Goal: Information Seeking & Learning: Learn about a topic

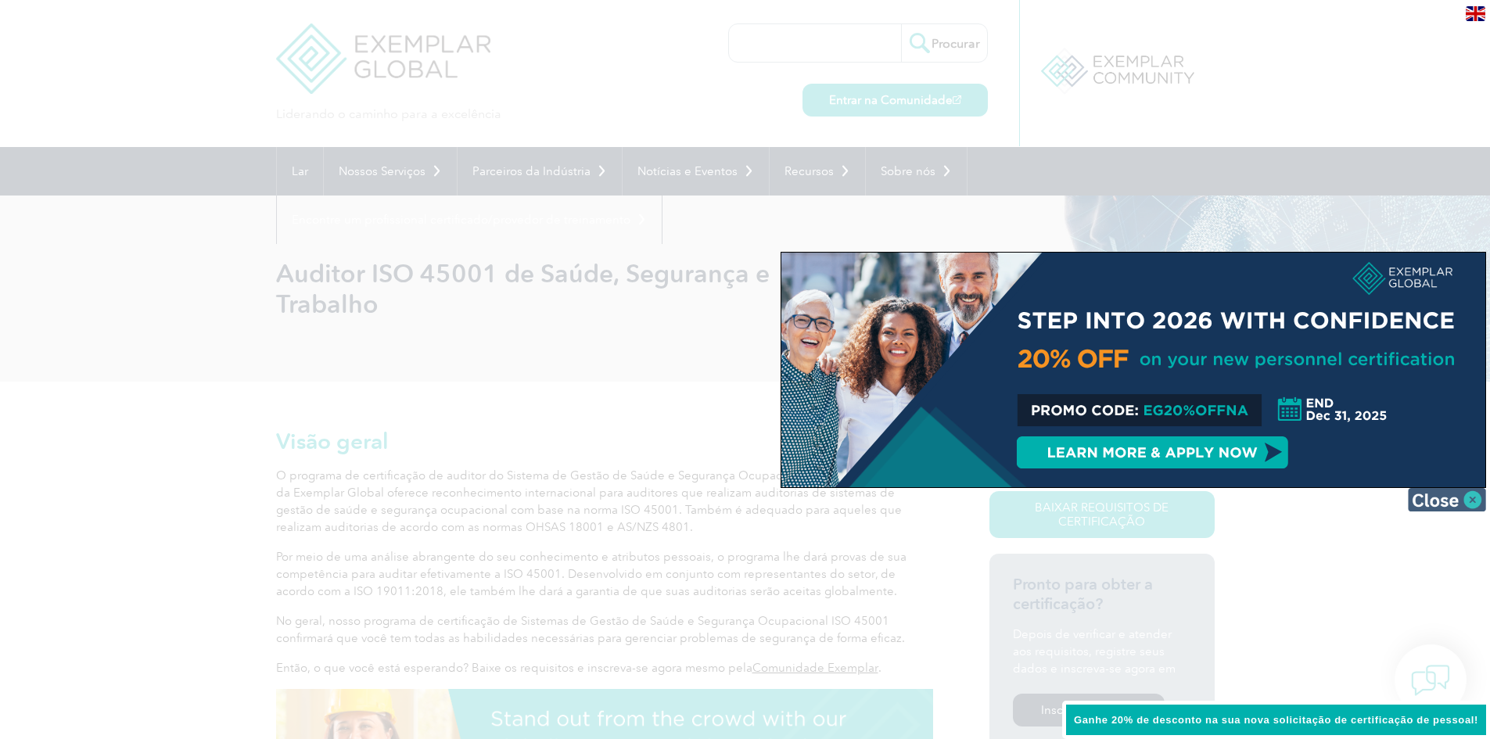
click at [1470, 501] on img at bounding box center [1447, 499] width 78 height 23
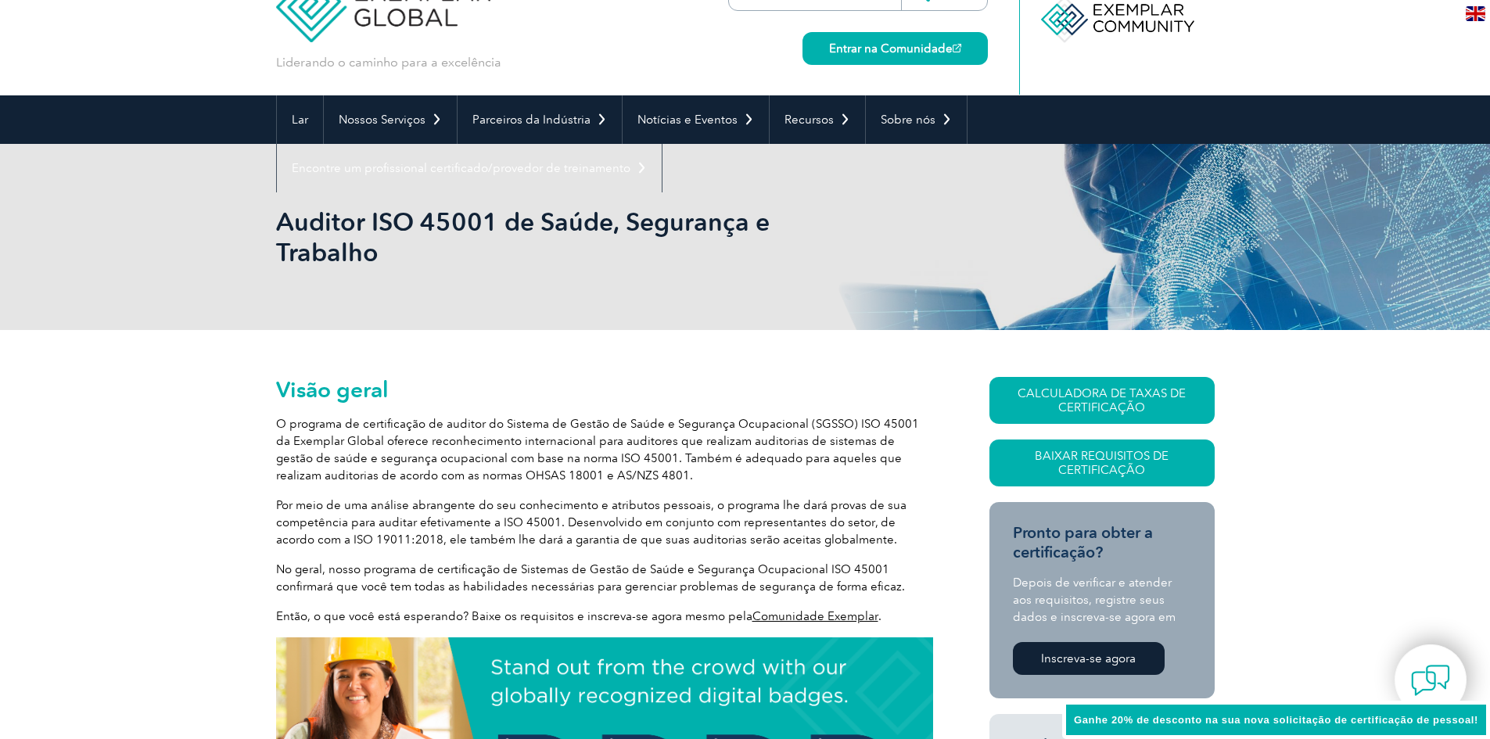
scroll to position [78, 0]
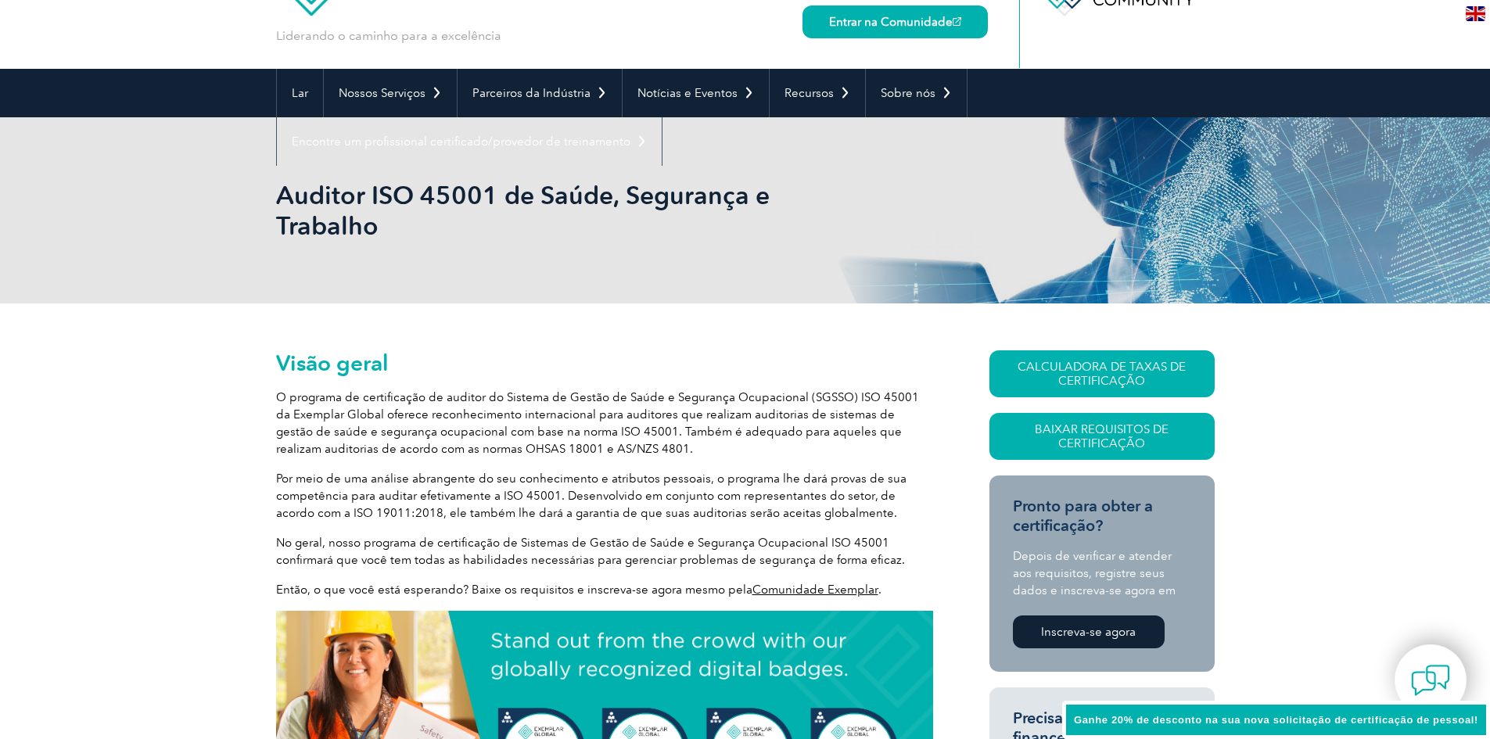
click at [447, 390] on font "O programa de certificação de auditor do Sistema de Gestão de Saúde e Segurança…" at bounding box center [597, 423] width 643 height 66
click at [566, 390] on font "O programa de certificação de auditor do Sistema de Gestão de Saúde e Segurança…" at bounding box center [597, 423] width 643 height 66
drag, startPoint x: 677, startPoint y: 363, endPoint x: 848, endPoint y: 366, distance: 171.4
click at [690, 390] on font "O programa de certificação de auditor do Sistema de Gestão de Saúde e Segurança…" at bounding box center [597, 423] width 643 height 66
click at [901, 390] on font "O programa de certificação de auditor do Sistema de Gestão de Saúde e Segurança…" at bounding box center [597, 423] width 643 height 66
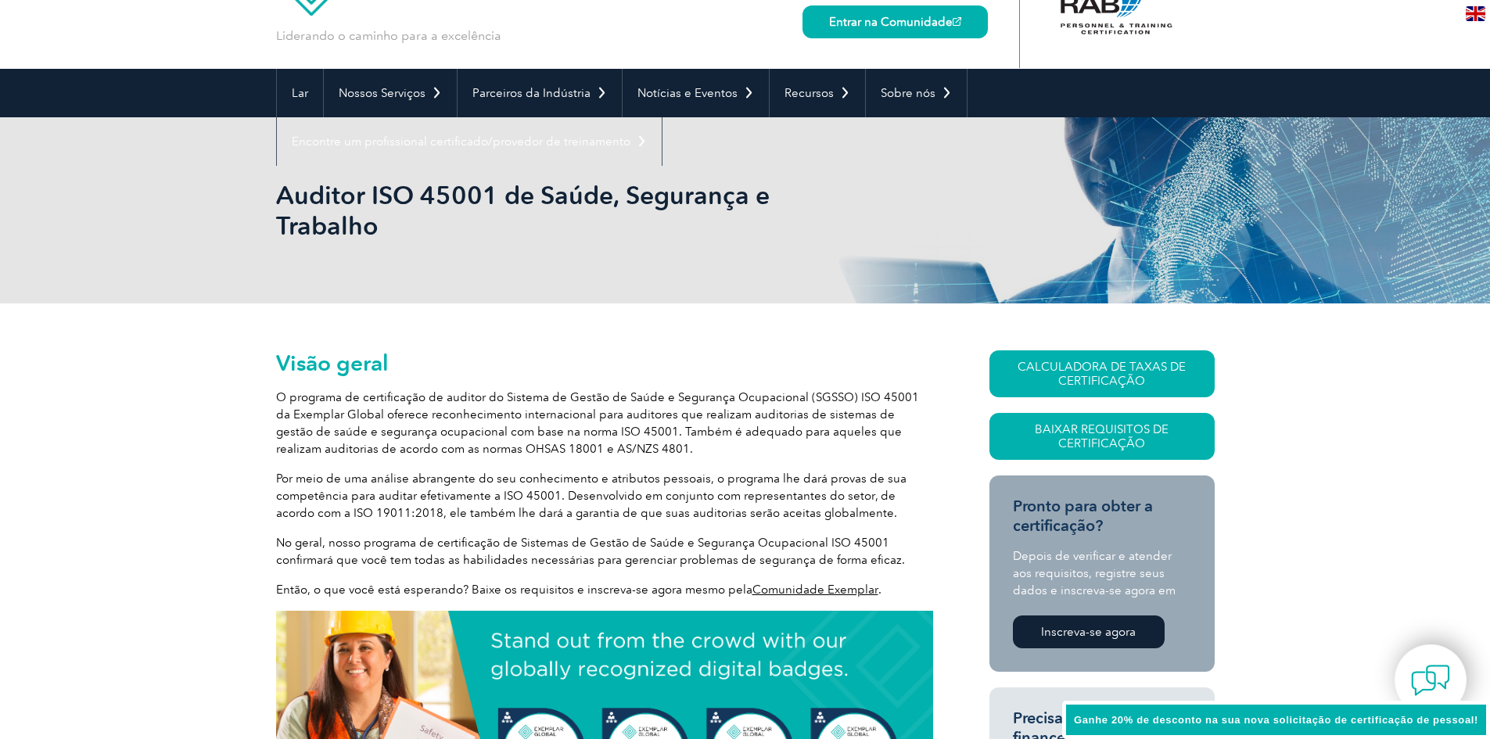
click at [915, 390] on font "O programa de certificação de auditor do Sistema de Gestão de Saúde e Segurança…" at bounding box center [597, 423] width 643 height 66
click at [293, 390] on font "O programa de certificação de auditor do Sistema de Gestão de Saúde e Segurança…" at bounding box center [597, 423] width 643 height 66
drag, startPoint x: 385, startPoint y: 385, endPoint x: 451, endPoint y: 387, distance: 66.5
click at [389, 390] on font "O programa de certificação de auditor do Sistema de Gestão de Saúde e Segurança…" at bounding box center [597, 423] width 643 height 66
drag, startPoint x: 453, startPoint y: 387, endPoint x: 467, endPoint y: 384, distance: 14.4
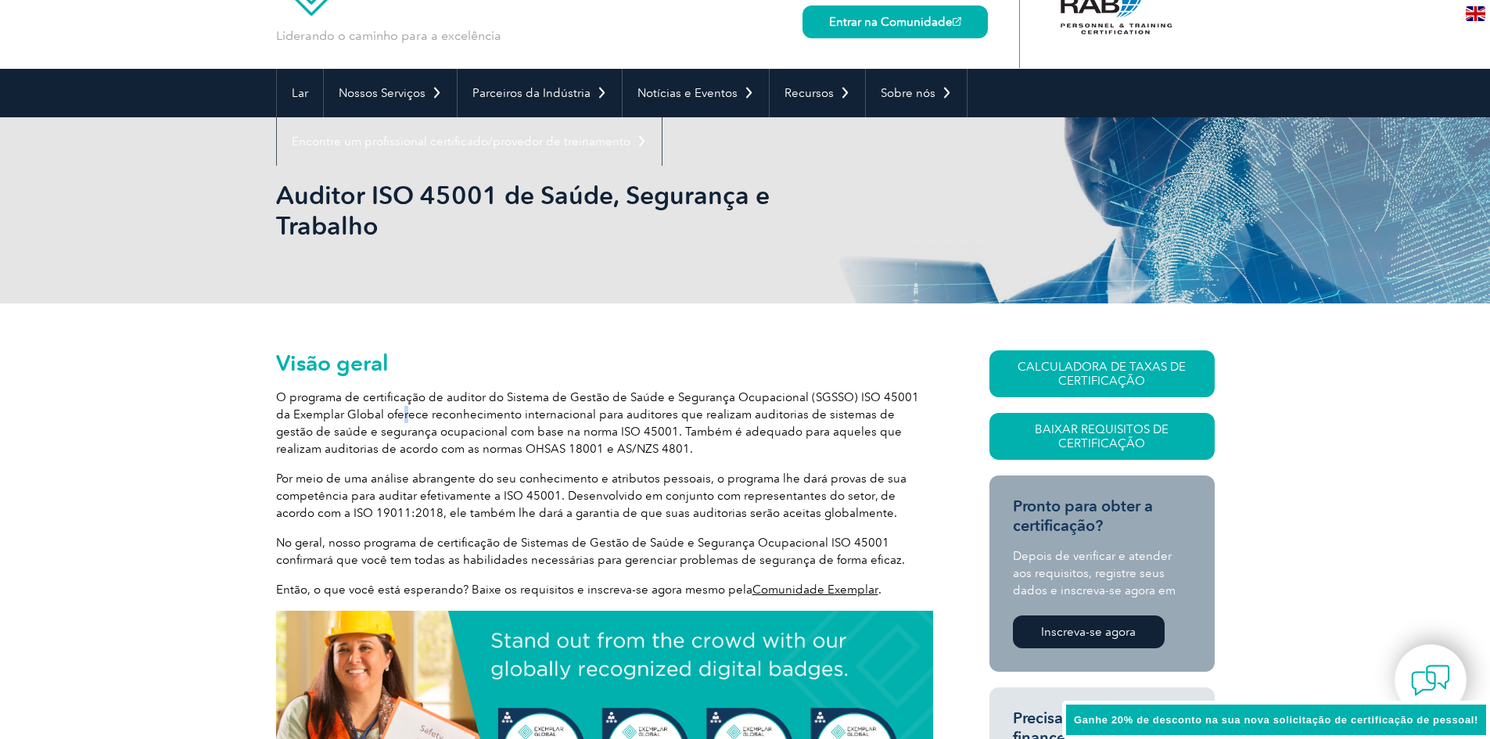
click at [457, 390] on font "O programa de certificação de auditor do Sistema de Gestão de Saúde e Segurança…" at bounding box center [597, 423] width 643 height 66
click at [523, 390] on font "O programa de certificação de auditor do Sistema de Gestão de Saúde e Segurança…" at bounding box center [597, 423] width 643 height 66
click at [588, 390] on font "O programa de certificação de auditor do Sistema de Gestão de Saúde e Segurança…" at bounding box center [597, 423] width 643 height 66
drag, startPoint x: 681, startPoint y: 384, endPoint x: 748, endPoint y: 385, distance: 67.3
click at [682, 390] on font "O programa de certificação de auditor do Sistema de Gestão de Saúde e Segurança…" at bounding box center [597, 423] width 643 height 66
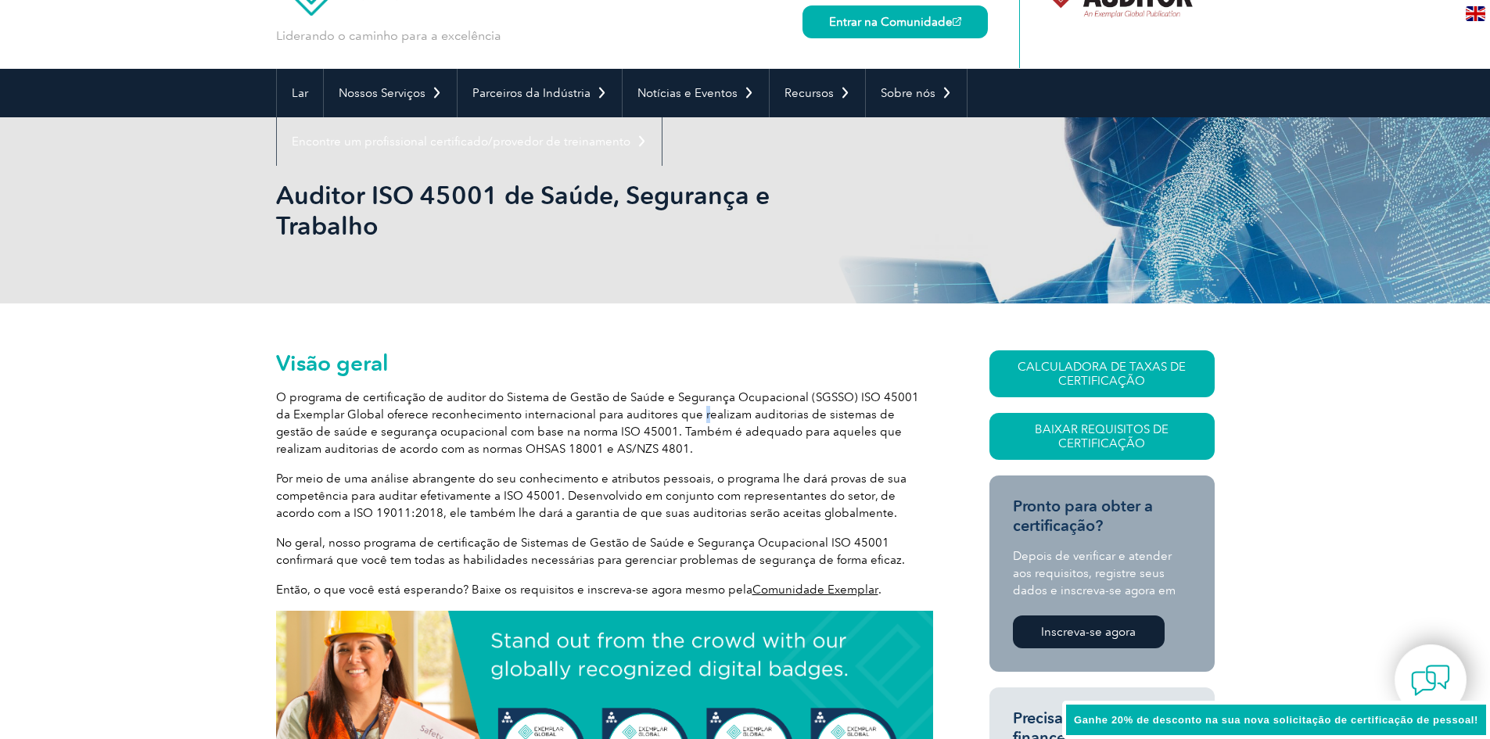
drag, startPoint x: 752, startPoint y: 383, endPoint x: 761, endPoint y: 383, distance: 9.4
click at [756, 390] on font "O programa de certificação de auditor do Sistema de Gestão de Saúde e Segurança…" at bounding box center [597, 423] width 643 height 66
click at [512, 402] on font "O programa de certificação de auditor do Sistema de Gestão de Saúde e Segurança…" at bounding box center [597, 423] width 643 height 66
click at [553, 402] on font "O programa de certificação de auditor do Sistema de Gestão de Saúde e Segurança…" at bounding box center [597, 423] width 643 height 66
click at [509, 396] on font "O programa de certificação de auditor do Sistema de Gestão de Saúde e Segurança…" at bounding box center [597, 423] width 643 height 66
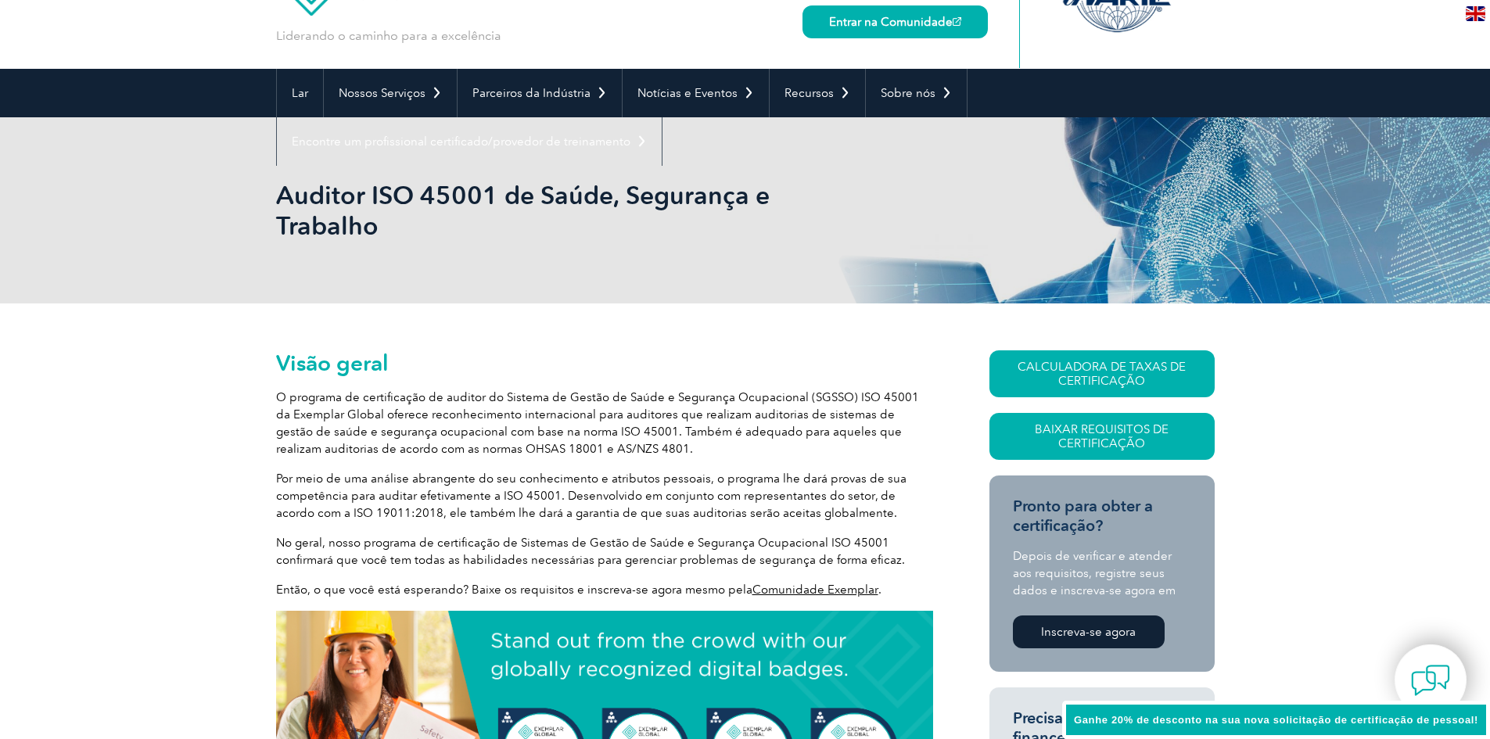
click at [491, 400] on font "O programa de certificação de auditor do Sistema de Gestão de Saúde e Segurança…" at bounding box center [597, 423] width 643 height 66
click at [456, 401] on font "O programa de certificação de auditor do Sistema de Gestão de Saúde e Segurança…" at bounding box center [597, 423] width 643 height 66
click at [591, 398] on font "O programa de certificação de auditor do Sistema de Gestão de Saúde e Segurança…" at bounding box center [597, 423] width 643 height 66
click at [644, 396] on font "O programa de certificação de auditor do Sistema de Gestão de Saúde e Segurança…" at bounding box center [597, 423] width 643 height 66
click at [701, 402] on font "O programa de certificação de auditor do Sistema de Gestão de Saúde e Segurança…" at bounding box center [597, 423] width 643 height 66
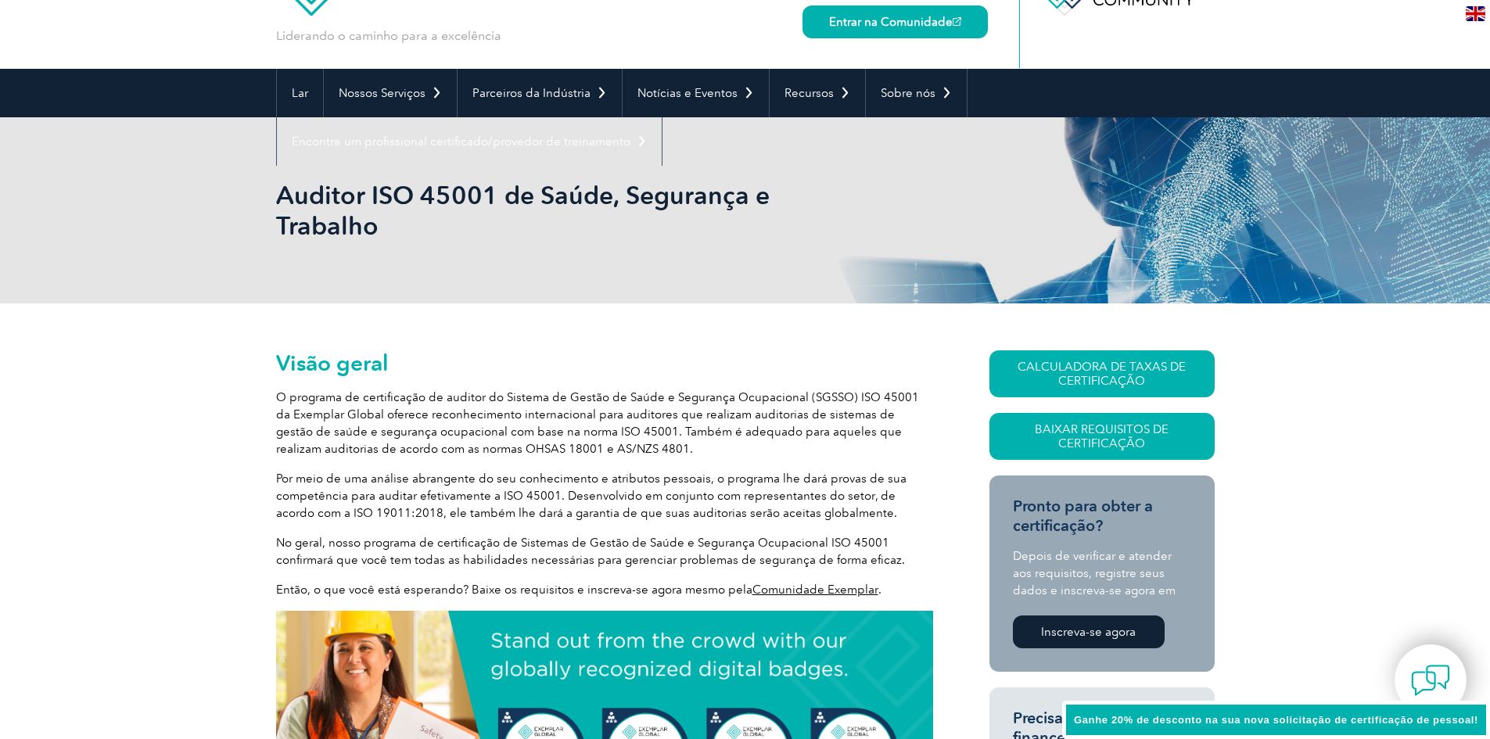
click at [766, 402] on font "O programa de certificação de auditor do Sistema de Gestão de Saúde e Segurança…" at bounding box center [597, 423] width 643 height 66
drag, startPoint x: 879, startPoint y: 401, endPoint x: 951, endPoint y: 398, distance: 71.3
click at [885, 401] on font "O programa de certificação de auditor do Sistema de Gestão de Saúde e Segurança…" at bounding box center [597, 423] width 643 height 66
click at [919, 397] on font "O programa de certificação de auditor do Sistema de Gestão de Saúde e Segurança…" at bounding box center [597, 423] width 643 height 66
click at [451, 412] on font "O programa de certificação de auditor do Sistema de Gestão de Saúde e Segurança…" at bounding box center [597, 423] width 643 height 66
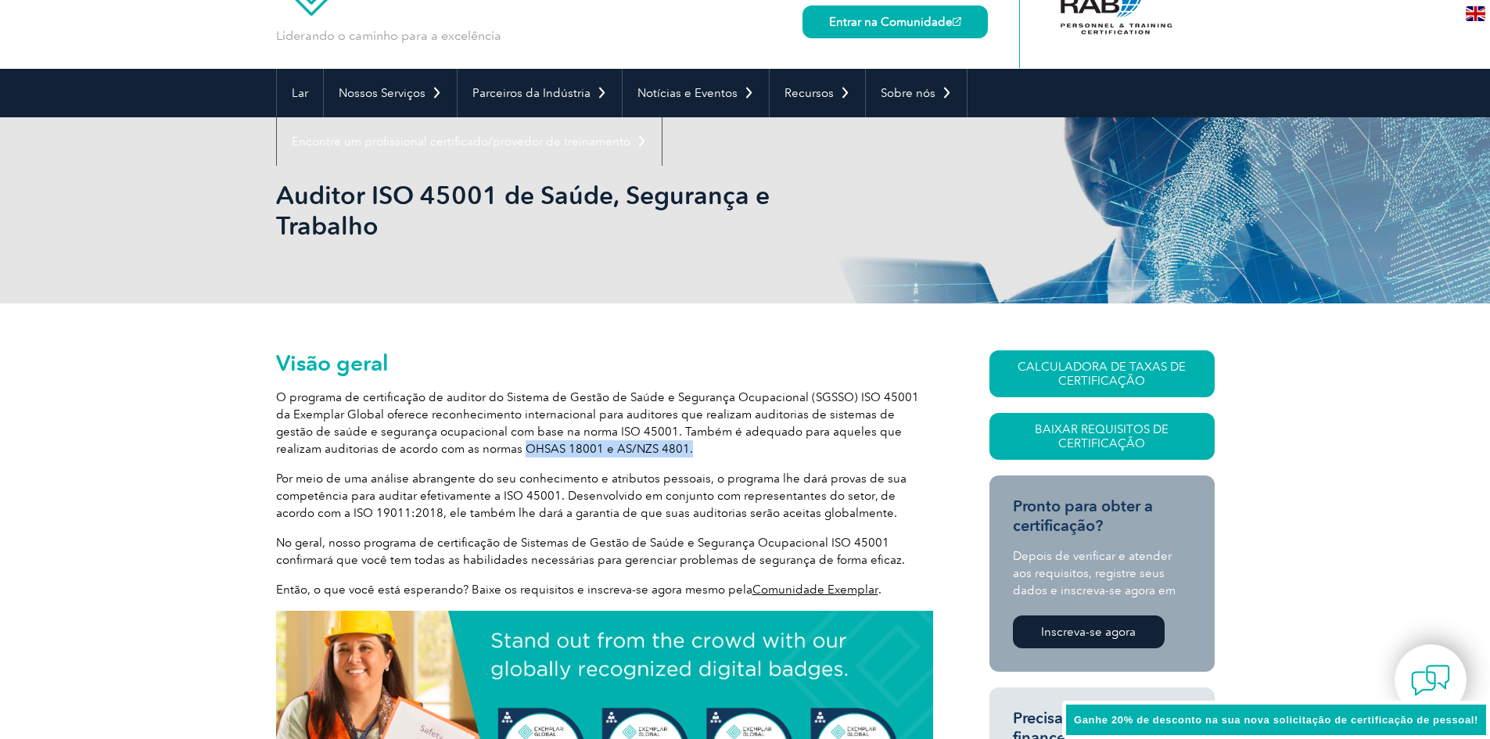
drag, startPoint x: 418, startPoint y: 416, endPoint x: 583, endPoint y: 421, distance: 165.2
click at [583, 421] on p "O programa de certificação de auditor do Sistema de Gestão de Saúde e Segurança…" at bounding box center [604, 423] width 657 height 69
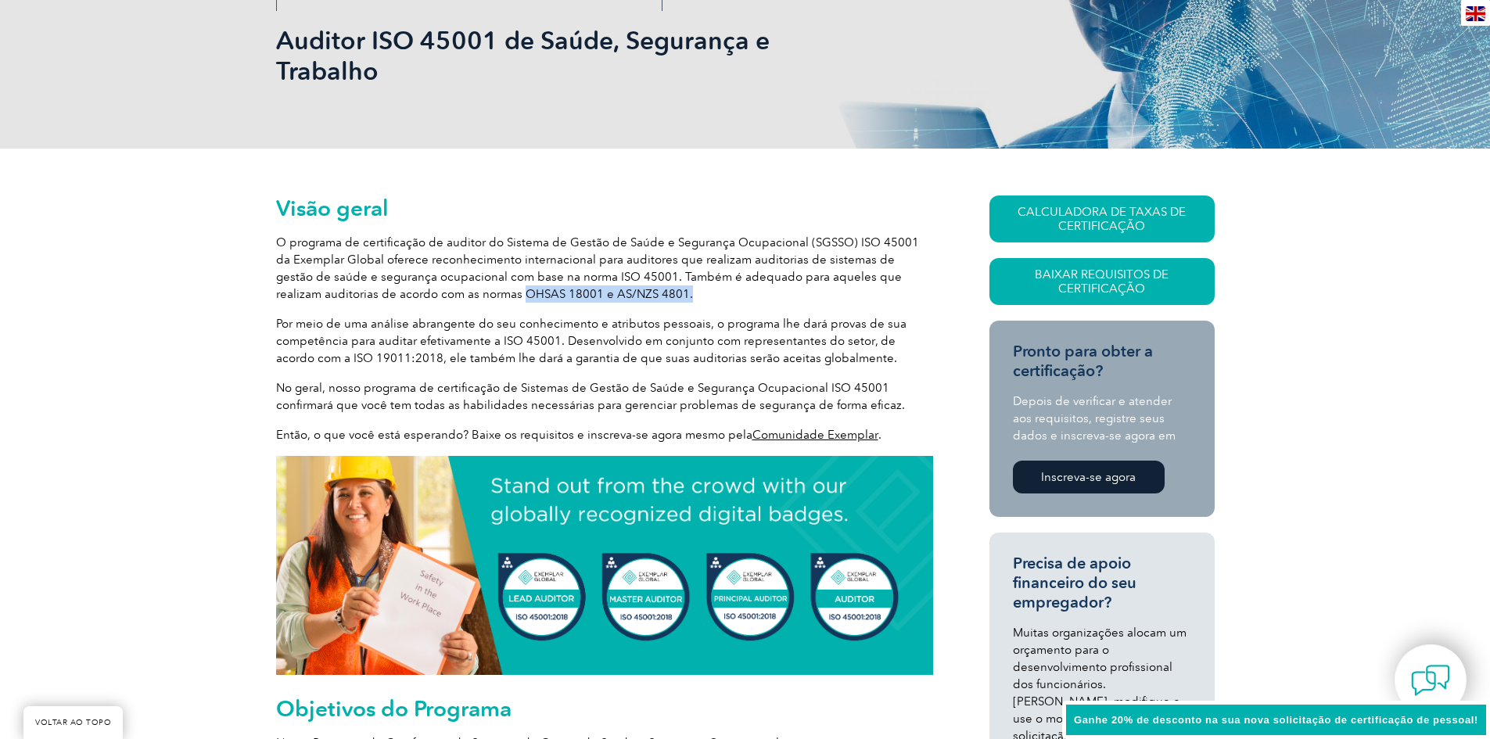
scroll to position [235, 0]
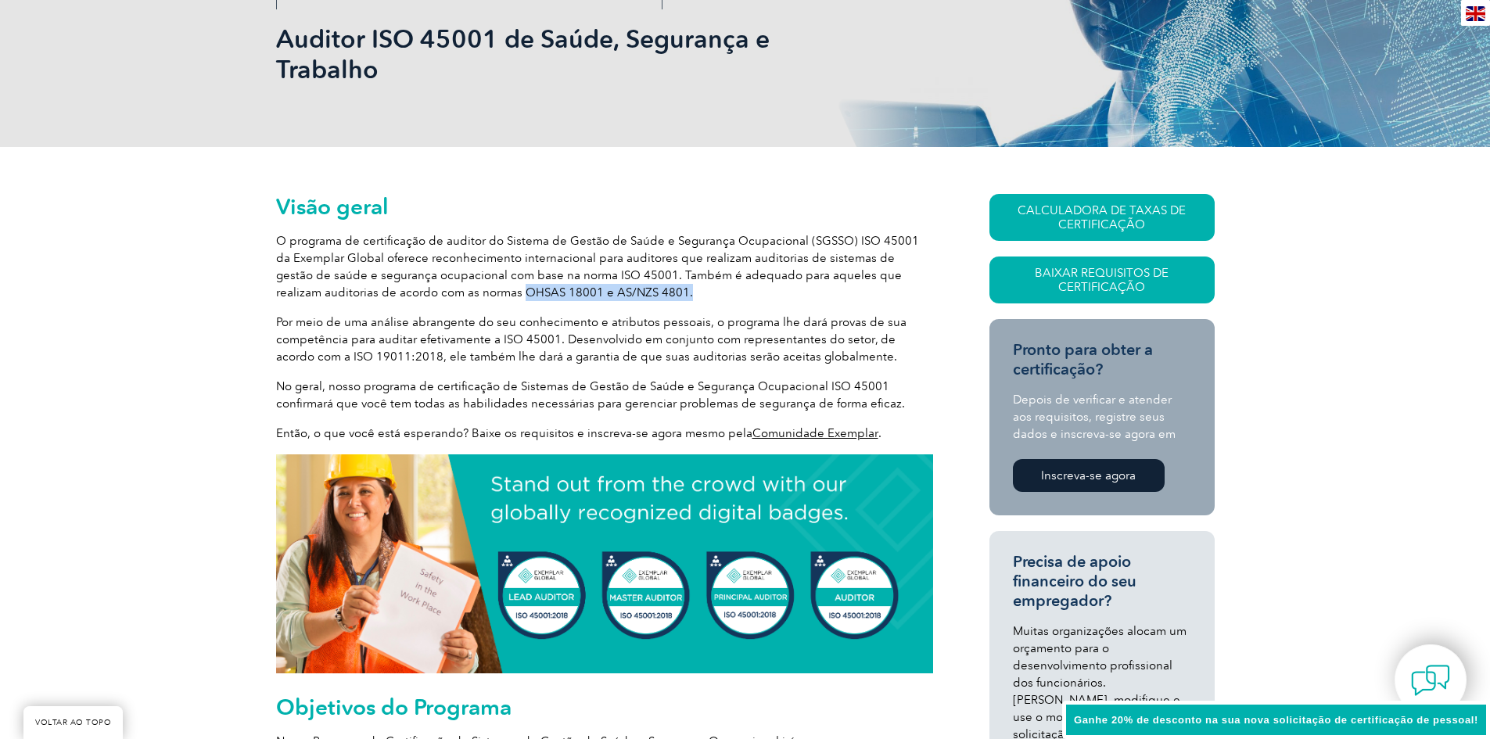
click at [295, 315] on font "Por meio de uma análise abrangente do seu conhecimento e atributos pessoais, o …" at bounding box center [591, 339] width 631 height 49
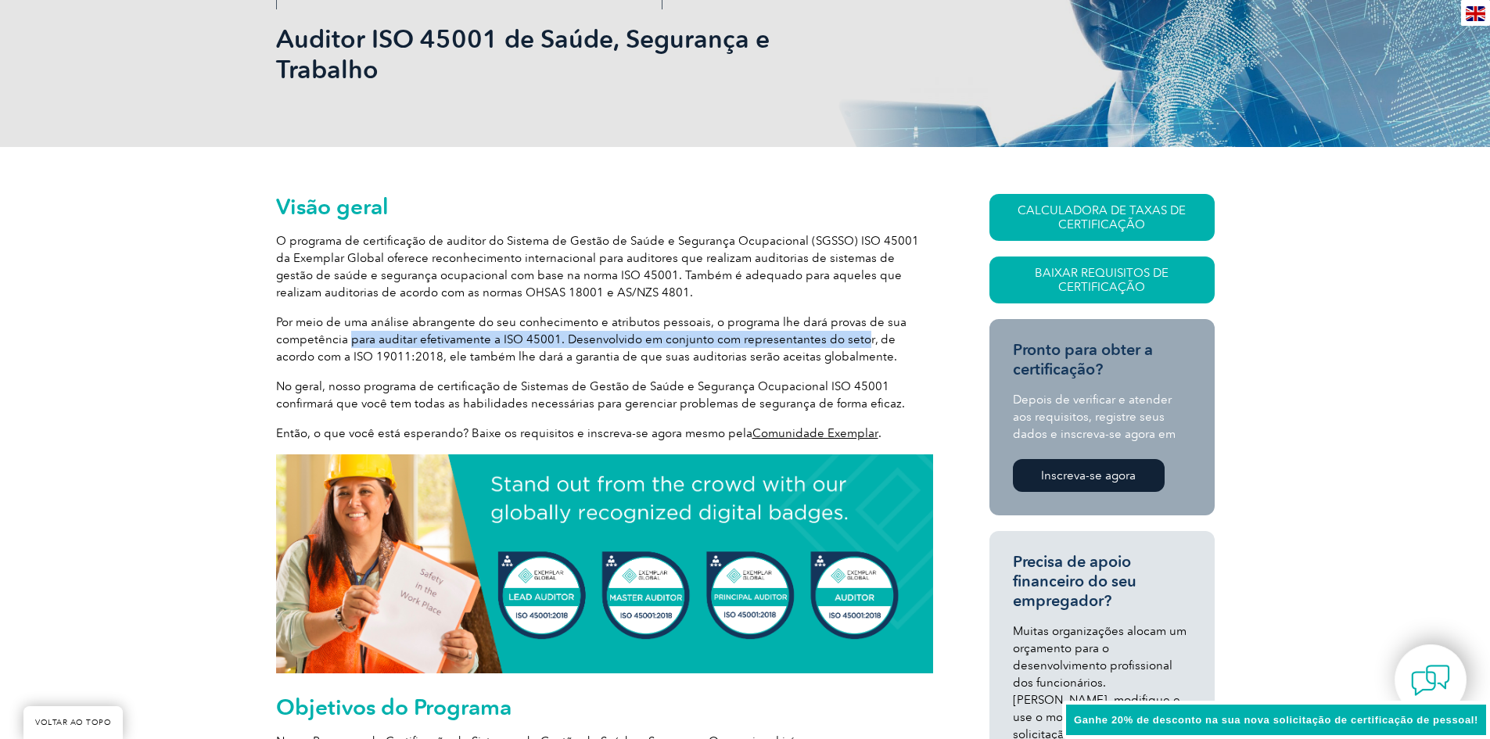
drag, startPoint x: 349, startPoint y: 309, endPoint x: 854, endPoint y: 306, distance: 504.7
click at [854, 315] on font "Por meio de uma análise abrangente do seu conhecimento e atributos pessoais, o …" at bounding box center [591, 339] width 631 height 49
click at [890, 315] on font "Por meio de uma análise abrangente do seu conhecimento e atributos pessoais, o …" at bounding box center [591, 339] width 631 height 49
click at [889, 315] on font "Por meio de uma análise abrangente do seu conhecimento e atributos pessoais, o …" at bounding box center [591, 339] width 631 height 49
click at [296, 325] on font "Por meio de uma análise abrangente do seu conhecimento e atributos pessoais, o …" at bounding box center [591, 339] width 631 height 49
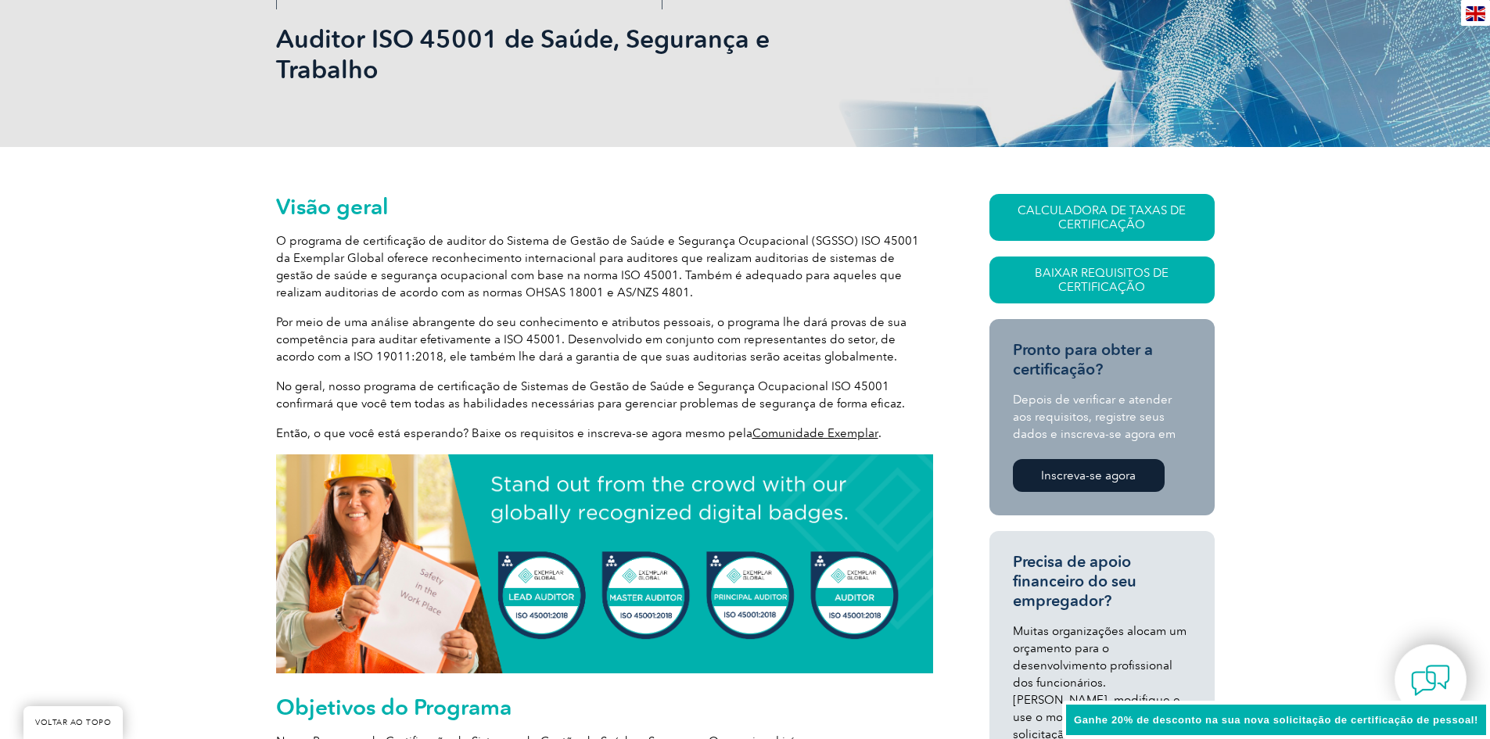
drag, startPoint x: 384, startPoint y: 322, endPoint x: 406, endPoint y: 322, distance: 21.9
click at [387, 322] on font "Por meio de uma análise abrangente do seu conhecimento e atributos pessoais, o …" at bounding box center [591, 339] width 631 height 49
click at [451, 324] on font "Por meio de uma análise abrangente do seu conhecimento e atributos pessoais, o …" at bounding box center [591, 339] width 631 height 49
drag, startPoint x: 407, startPoint y: 327, endPoint x: 864, endPoint y: 328, distance: 456.9
click at [864, 328] on p "Por meio de uma análise abrangente do seu conhecimento e atributos pessoais, o …" at bounding box center [604, 340] width 657 height 52
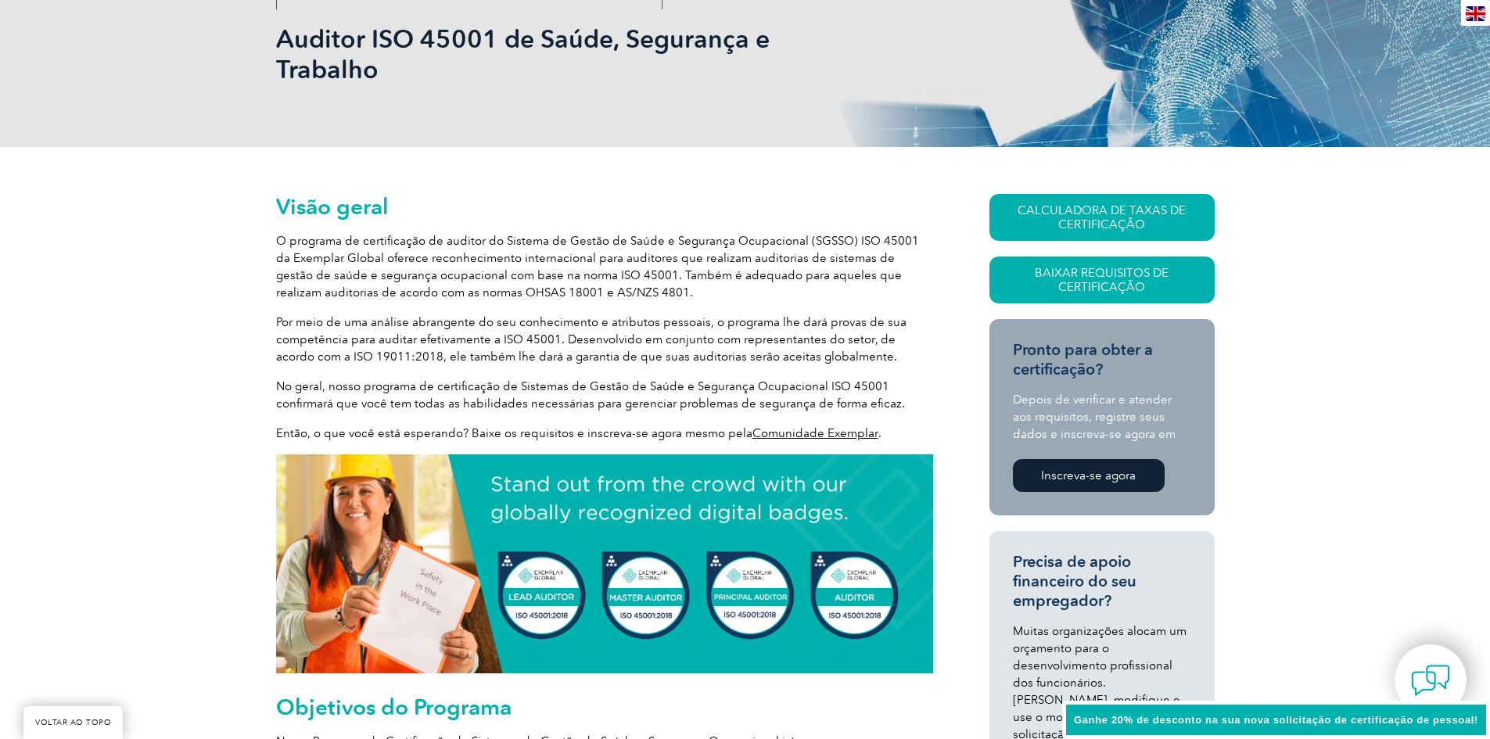
click at [845, 315] on font "Por meio de uma análise abrangente do seu conhecimento e atributos pessoais, o …" at bounding box center [591, 339] width 631 height 49
click at [901, 315] on font "Por meio de uma análise abrangente do seu conhecimento e atributos pessoais, o …" at bounding box center [591, 339] width 631 height 49
click at [299, 325] on font "Por meio de uma análise abrangente do seu conhecimento e atributos pessoais, o …" at bounding box center [591, 339] width 631 height 49
drag, startPoint x: 359, startPoint y: 326, endPoint x: 422, endPoint y: 336, distance: 63.4
click at [359, 325] on font "Por meio de uma análise abrangente do seu conhecimento e atributos pessoais, o …" at bounding box center [591, 339] width 631 height 49
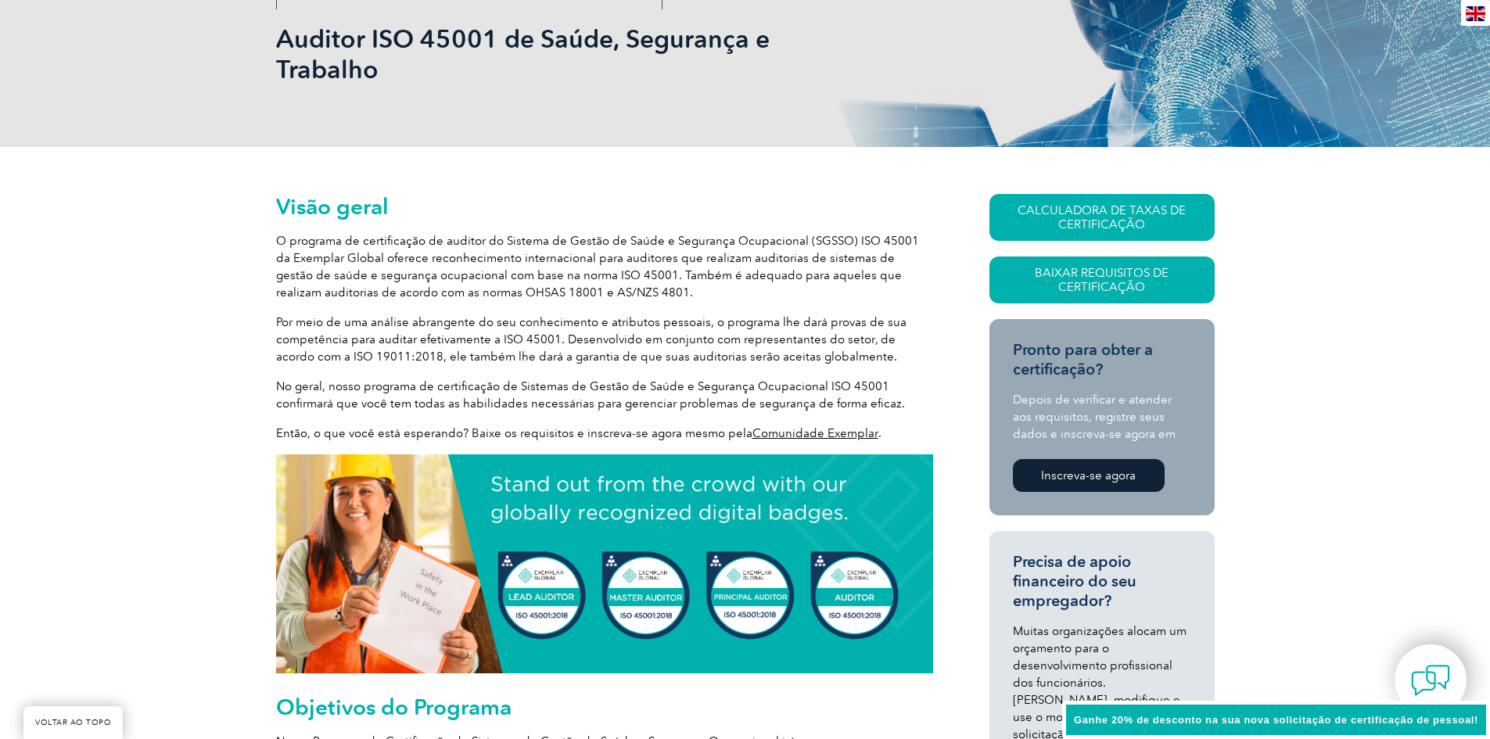
drag, startPoint x: 434, startPoint y: 319, endPoint x: 466, endPoint y: 333, distance: 35.0
click at [437, 323] on font "Por meio de uma análise abrangente do seu conhecimento e atributos pessoais, o …" at bounding box center [591, 339] width 631 height 49
click at [814, 323] on font "Por meio de uma análise abrangente do seu conhecimento e atributos pessoais, o …" at bounding box center [591, 339] width 631 height 49
click at [307, 379] on font "No geral, nosso programa de certificação de Sistemas de Gestão de Saúde e Segur…" at bounding box center [590, 394] width 629 height 31
click at [360, 379] on font "No geral, nosso programa de certificação de Sistemas de Gestão de Saúde e Segur…" at bounding box center [590, 394] width 629 height 31
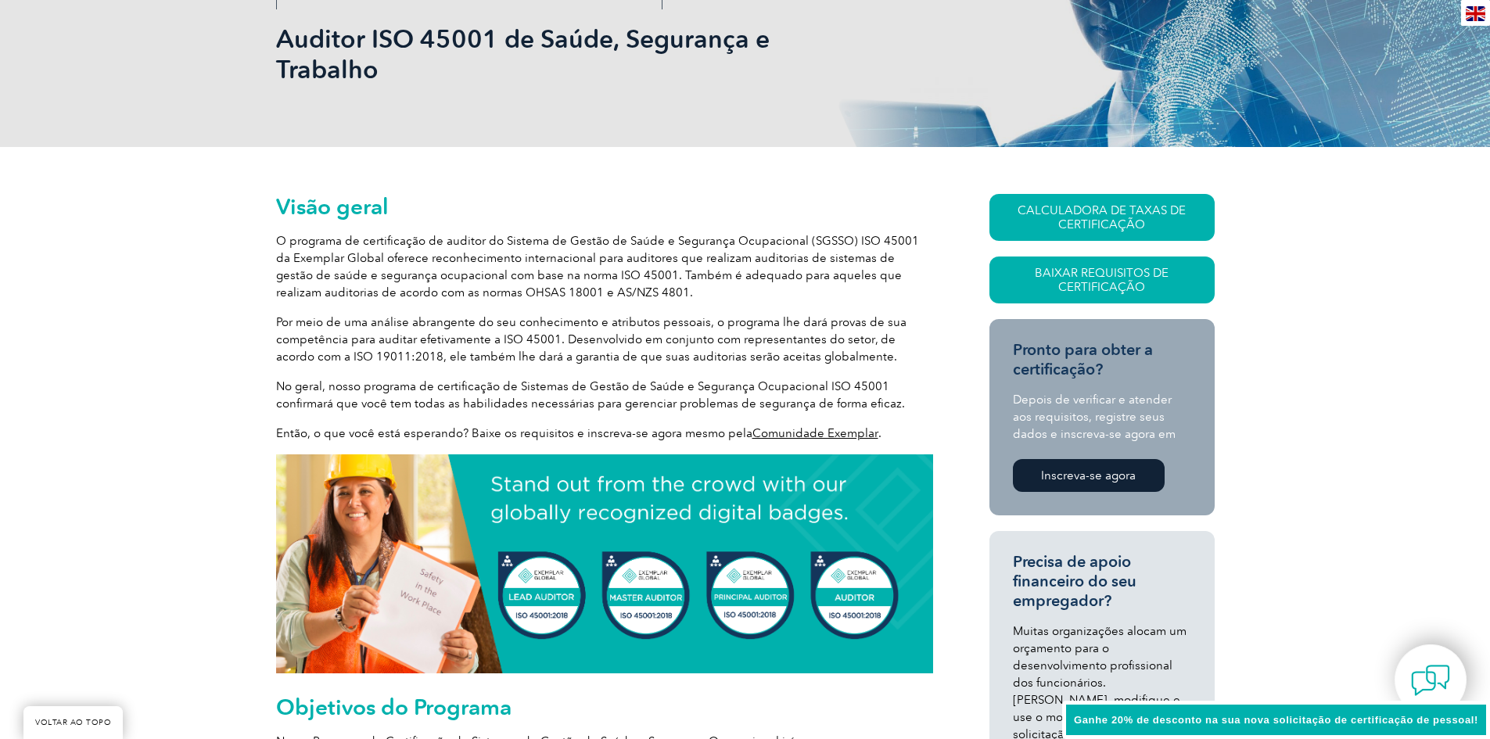
click at [556, 379] on font "No geral, nosso programa de certificação de Sistemas de Gestão de Saúde e Segur…" at bounding box center [590, 394] width 629 height 31
drag, startPoint x: 310, startPoint y: 376, endPoint x: 814, endPoint y: 373, distance: 504.7
click at [820, 379] on font "No geral, nosso programa de certificação de Sistemas de Gestão de Saúde e Segur…" at bounding box center [590, 394] width 629 height 31
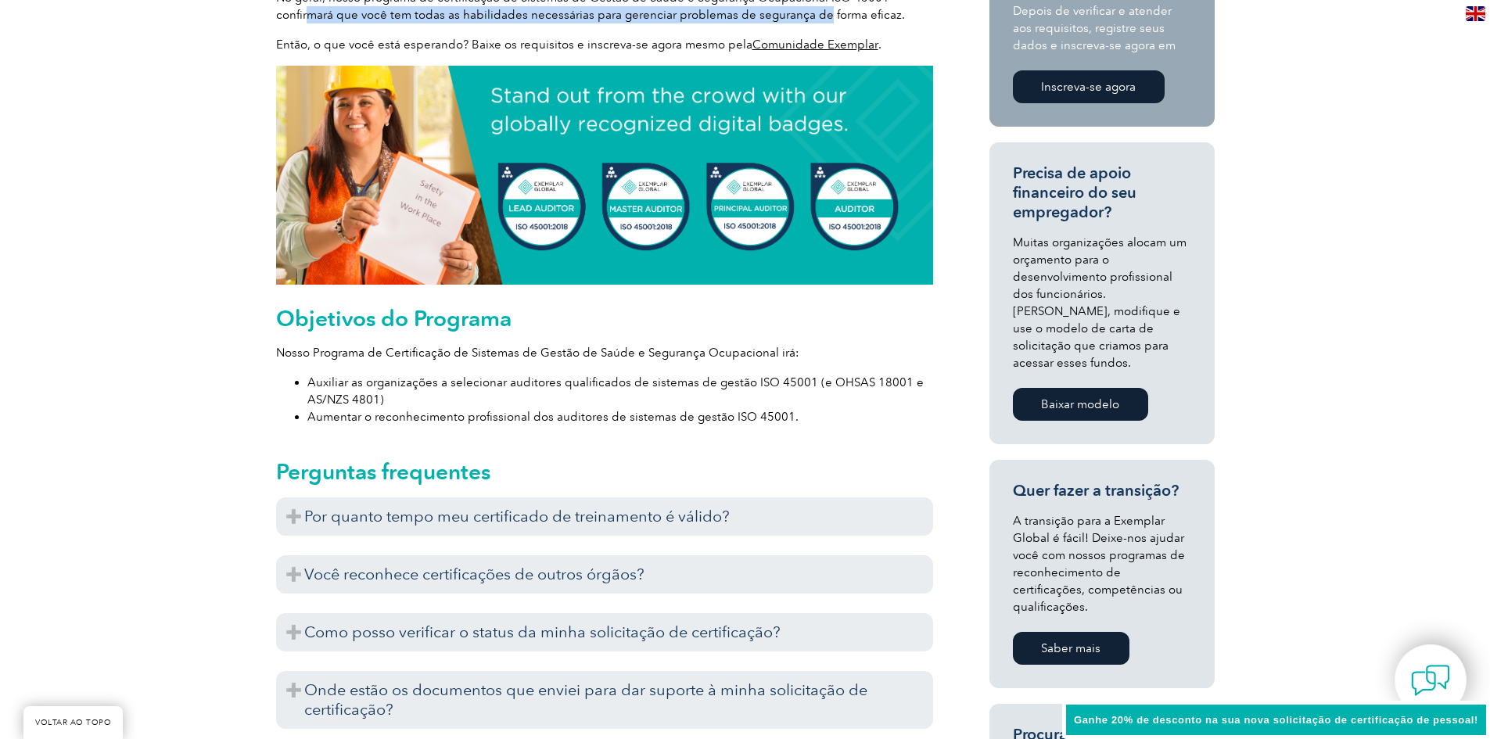
scroll to position [626, 0]
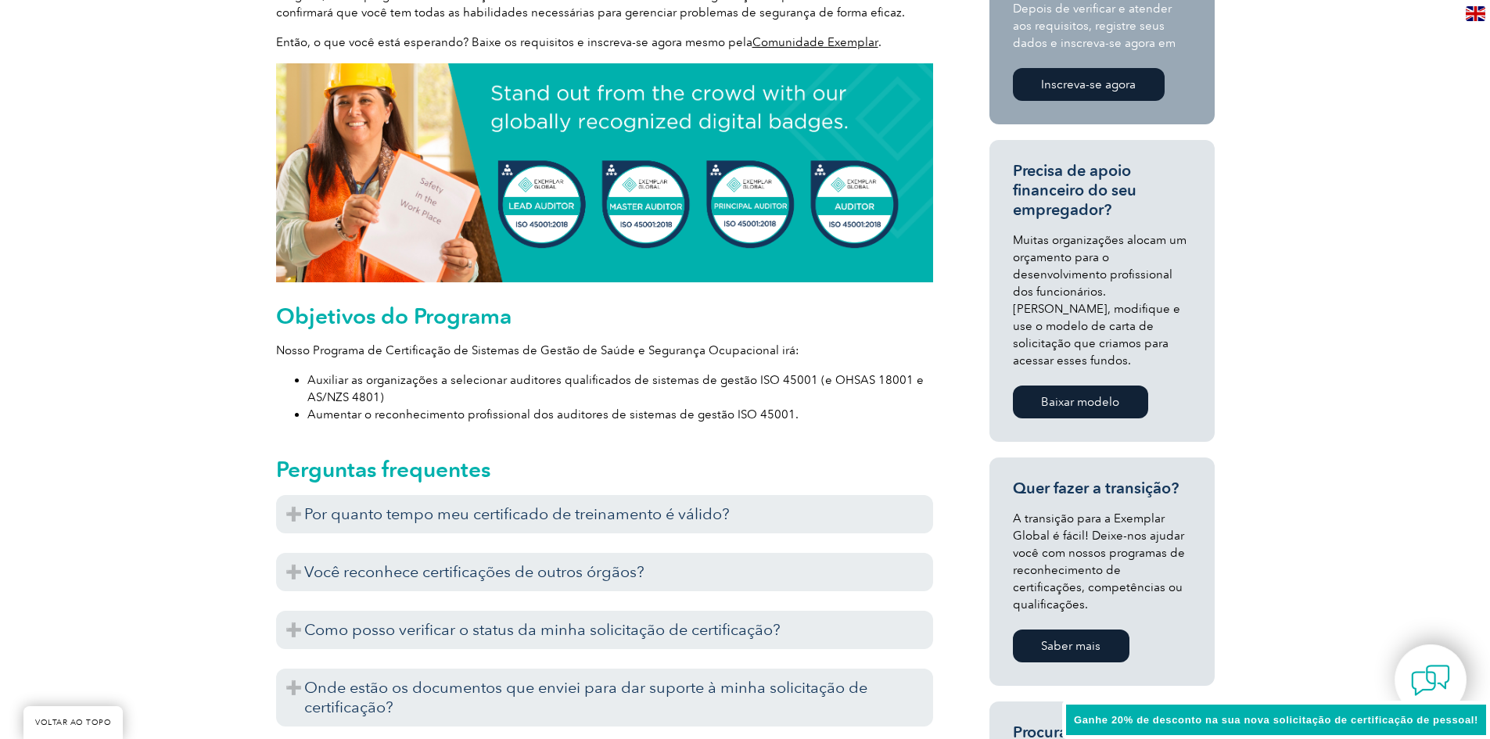
click at [627, 342] on p "Nosso Programa de Certificação de Sistemas de Gestão de Saúde e Segurança Ocupa…" at bounding box center [604, 350] width 657 height 17
click at [717, 343] on font "Nosso Programa de Certificação de Sistemas de Gestão de Saúde e Segurança Ocupa…" at bounding box center [537, 350] width 523 height 14
click at [790, 342] on p "Nosso Programa de Certificação de Sistemas de Gestão de Saúde e Segurança Ocupa…" at bounding box center [604, 350] width 657 height 17
click at [326, 373] on font "Auxiliar as organizações a selecionar auditores qualificados de sistemas de ges…" at bounding box center [615, 388] width 617 height 31
click at [412, 373] on font "Auxiliar as organizações a selecionar auditores qualificados de sistemas de ges…" at bounding box center [615, 388] width 617 height 31
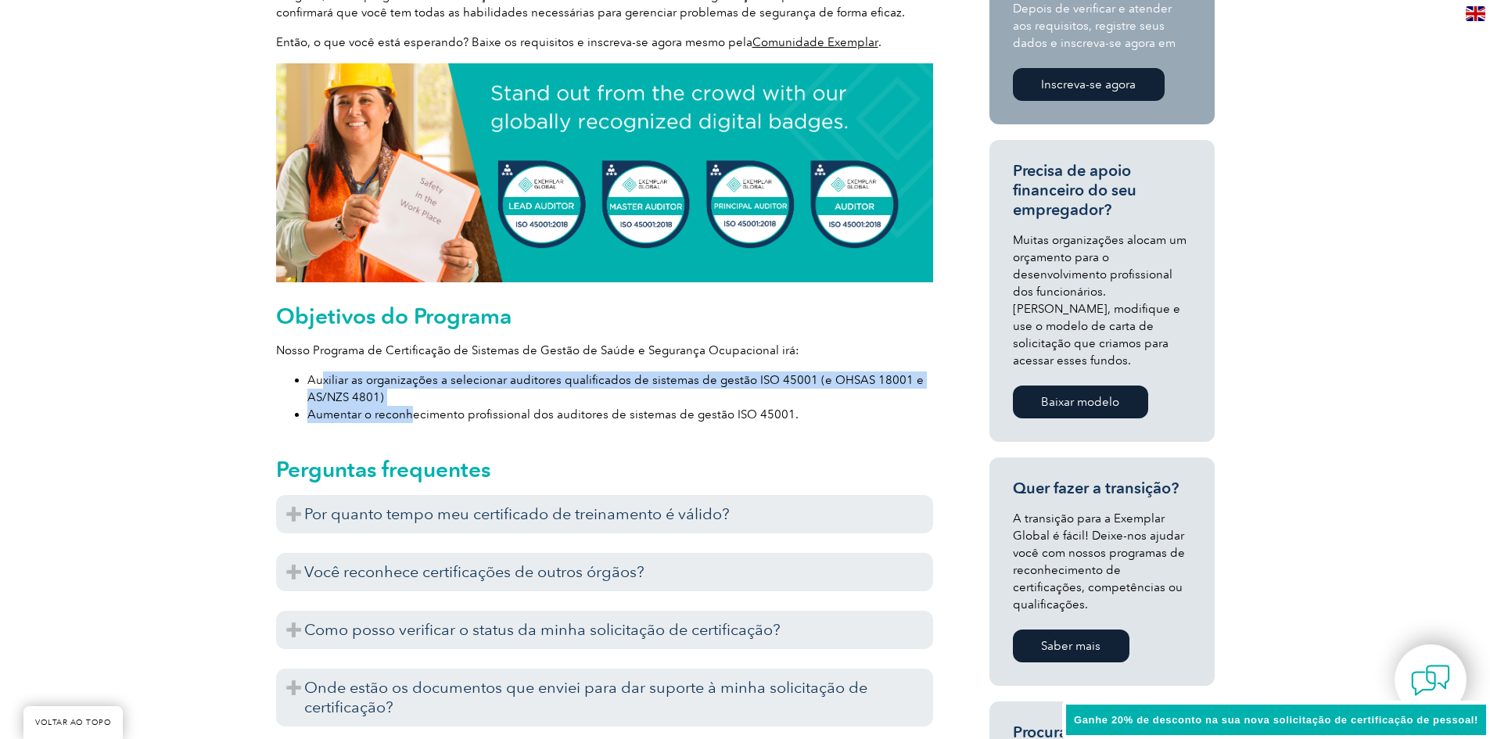
drag, startPoint x: 320, startPoint y: 349, endPoint x: 411, endPoint y: 376, distance: 94.6
click at [411, 376] on ul "Auxiliar as organizações a selecionar auditores qualificados de sistemas de ges…" at bounding box center [604, 398] width 657 height 52
click at [368, 408] on font "Aumentar o reconhecimento profissional dos auditores de sistemas de gestão ISO …" at bounding box center [552, 415] width 491 height 14
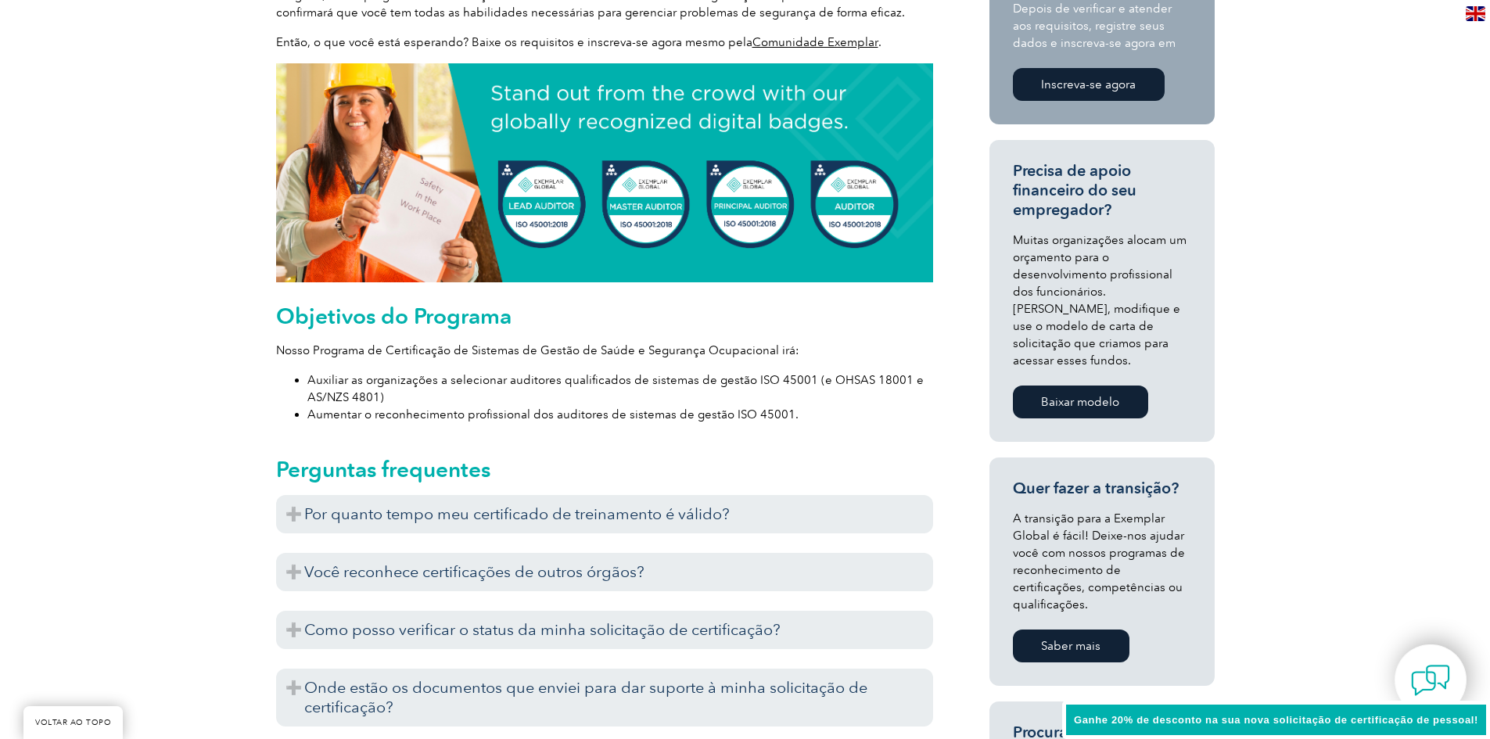
click at [440, 408] on font "Aumentar o reconhecimento profissional dos auditores de sistemas de gestão ISO …" at bounding box center [552, 415] width 491 height 14
drag, startPoint x: 499, startPoint y: 384, endPoint x: 580, endPoint y: 394, distance: 81.2
click at [502, 408] on font "Aumentar o reconhecimento profissional dos auditores de sistemas de gestão ISO …" at bounding box center [552, 415] width 491 height 14
click at [575, 408] on font "Aumentar o reconhecimento profissional dos auditores de sistemas de gestão ISO …" at bounding box center [552, 415] width 491 height 14
click at [649, 408] on font "Aumentar o reconhecimento profissional dos auditores de sistemas de gestão ISO …" at bounding box center [552, 415] width 491 height 14
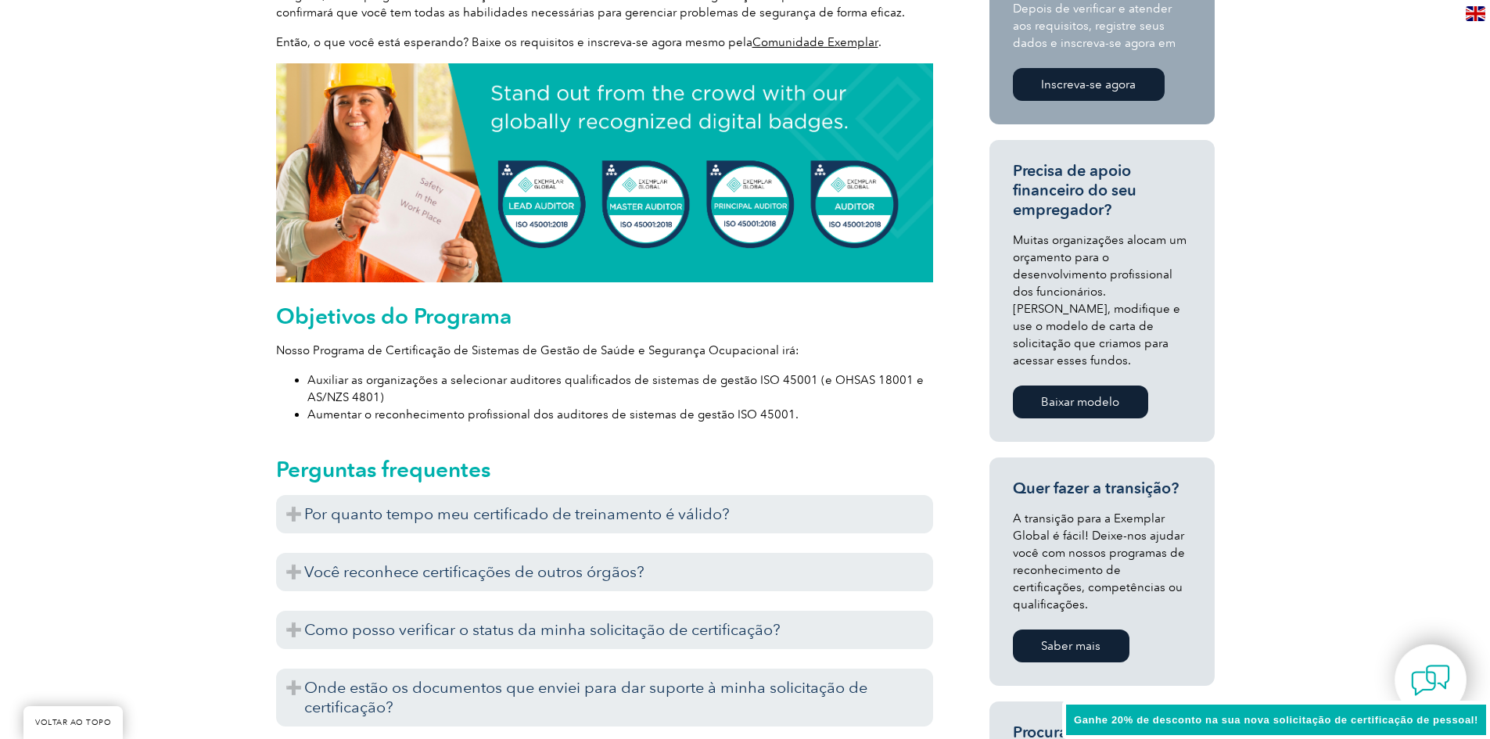
drag, startPoint x: 710, startPoint y: 387, endPoint x: 755, endPoint y: 382, distance: 45.6
click at [711, 408] on font "Aumentar o reconhecimento profissional dos auditores de sistemas de gestão ISO …" at bounding box center [552, 415] width 491 height 14
click at [772, 408] on font "Aumentar o reconhecimento profissional dos auditores de sistemas de gestão ISO …" at bounding box center [552, 415] width 491 height 14
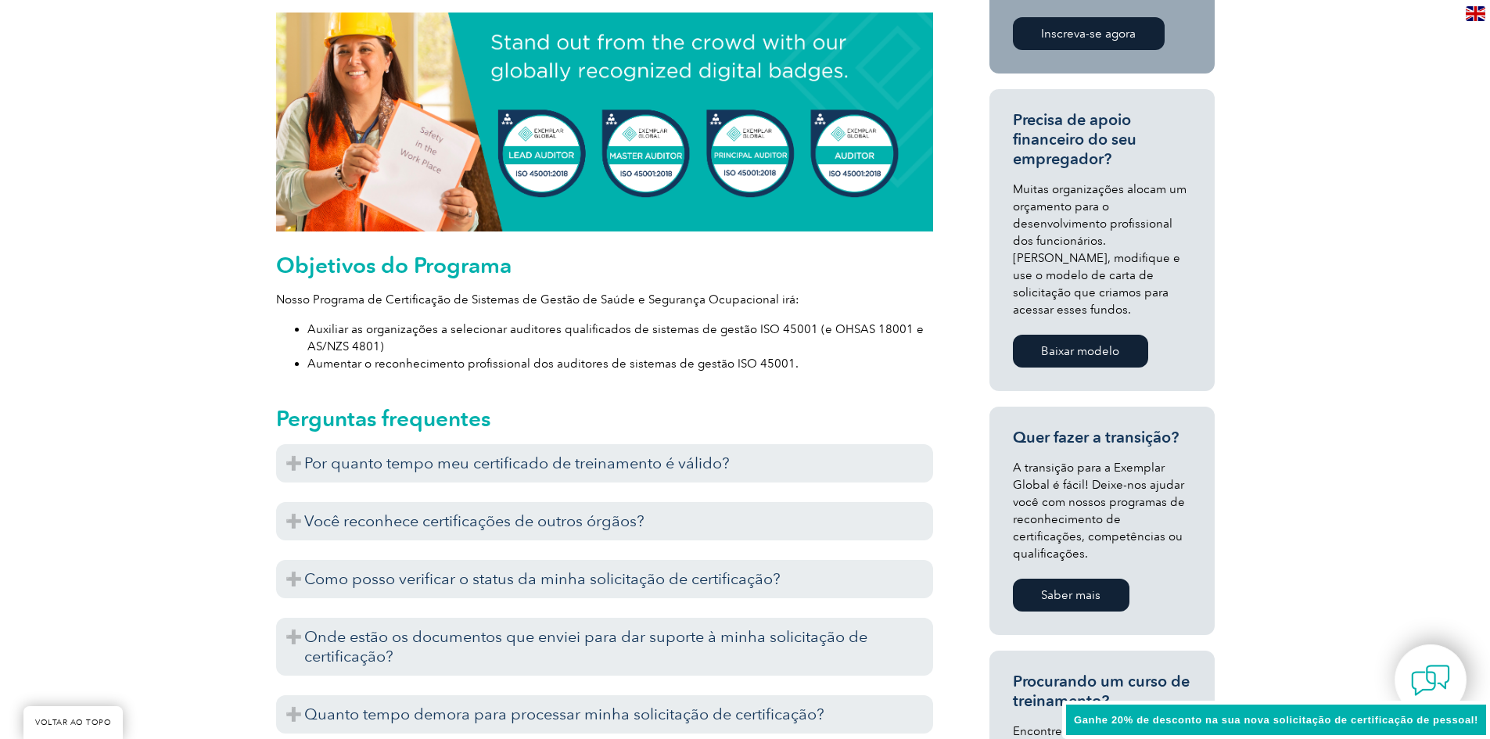
scroll to position [704, 0]
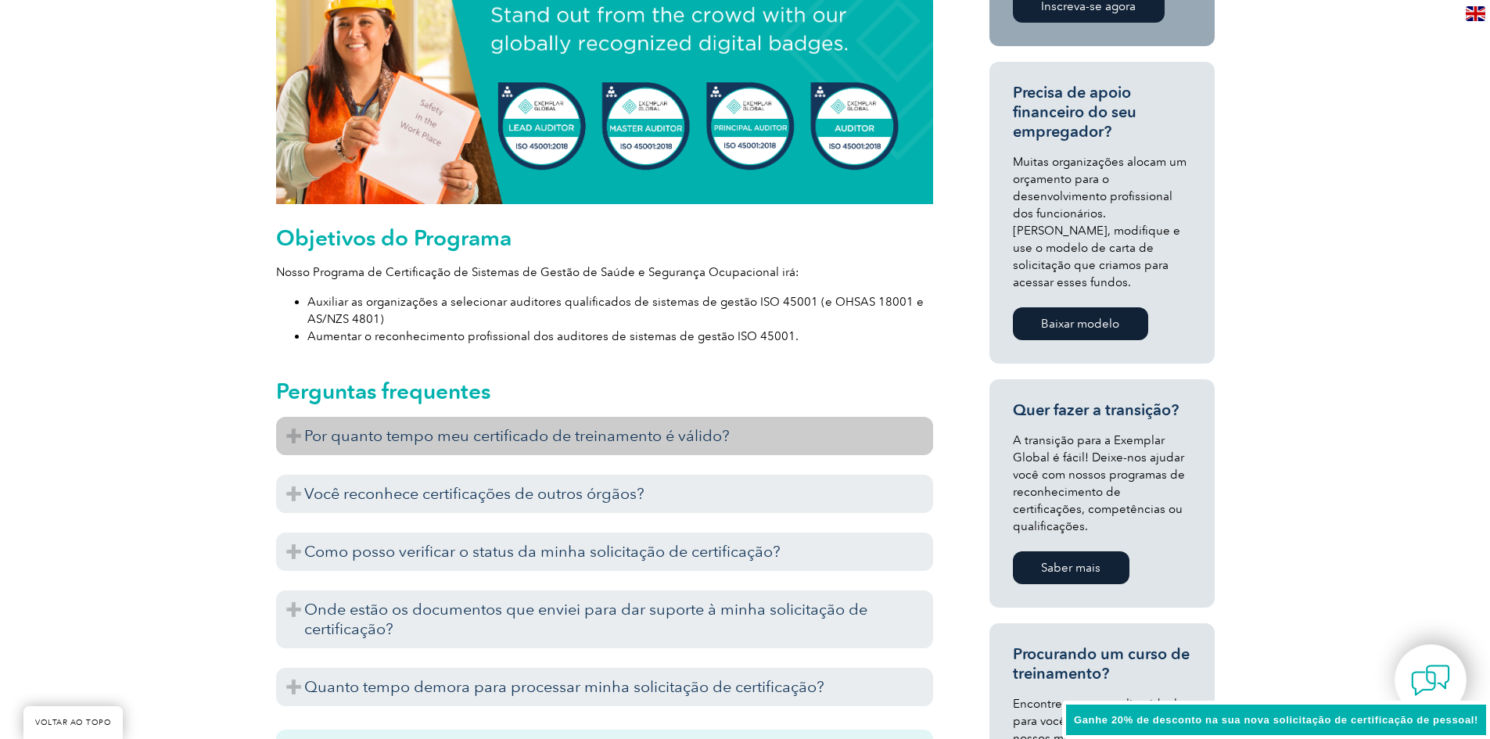
click at [440, 426] on font "Por quanto tempo meu certificado de treinamento é válido?" at bounding box center [517, 435] width 426 height 19
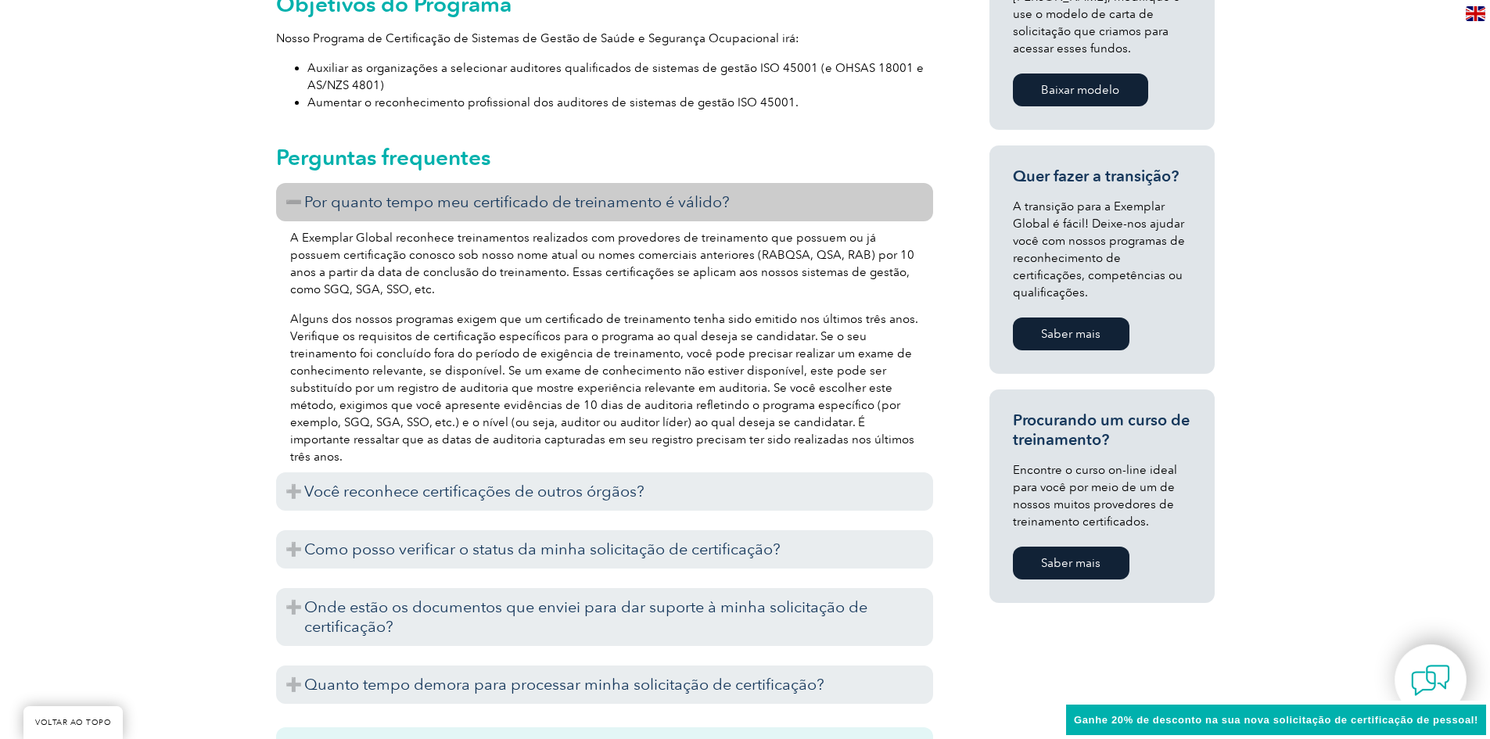
scroll to position [939, 0]
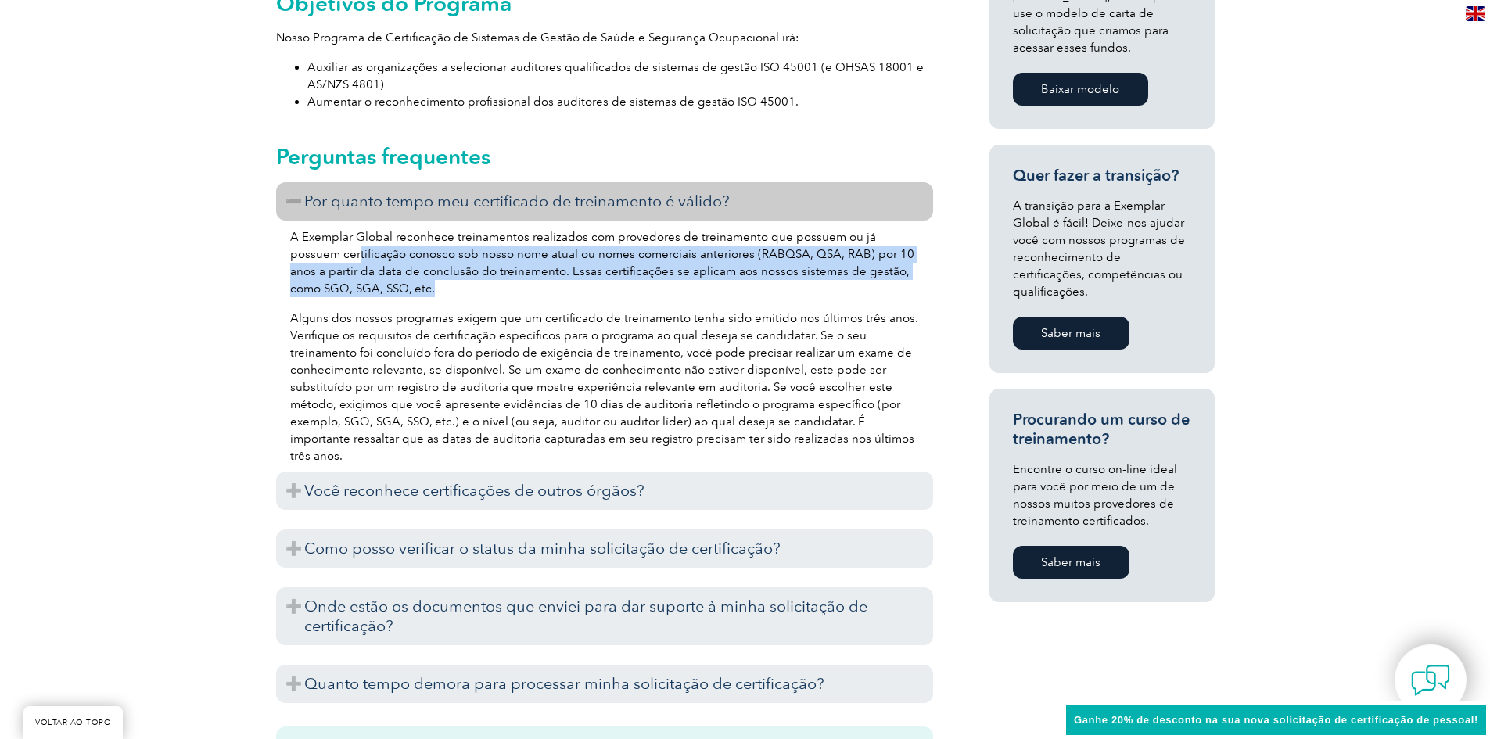
drag, startPoint x: 308, startPoint y: 224, endPoint x: 358, endPoint y: 255, distance: 58.4
click at [358, 255] on p "A Exemplar Global reconhece treinamentos realizados com provedores de treinamen…" at bounding box center [604, 262] width 629 height 69
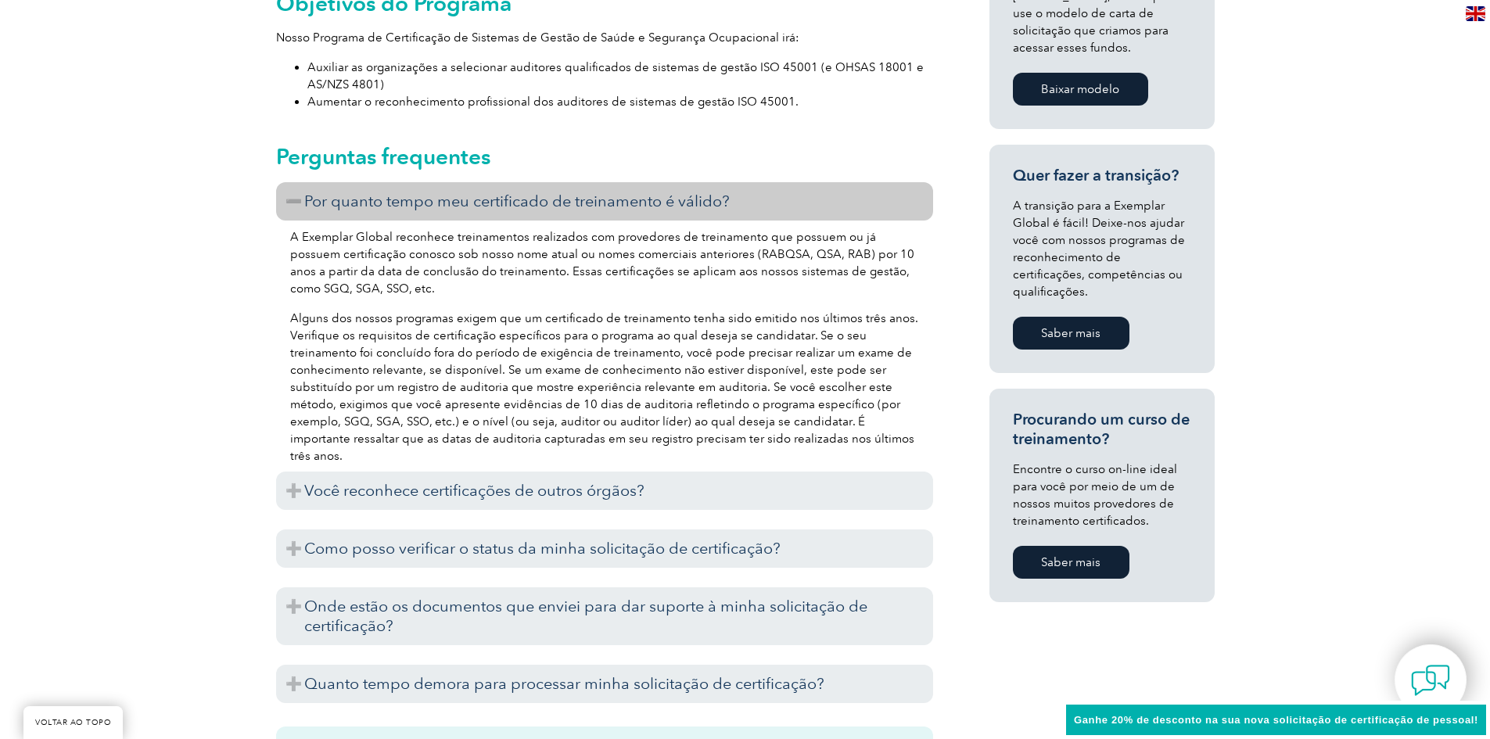
click at [372, 311] on font "Alguns dos nossos programas exigem que um certificado de treinamento tenha sido…" at bounding box center [604, 387] width 628 height 152
click at [471, 311] on font "Alguns dos nossos programas exigem que um certificado de treinamento tenha sido…" at bounding box center [604, 387] width 628 height 152
click at [604, 311] on font "Alguns dos nossos programas exigem que um certificado de treinamento tenha sido…" at bounding box center [604, 387] width 628 height 152
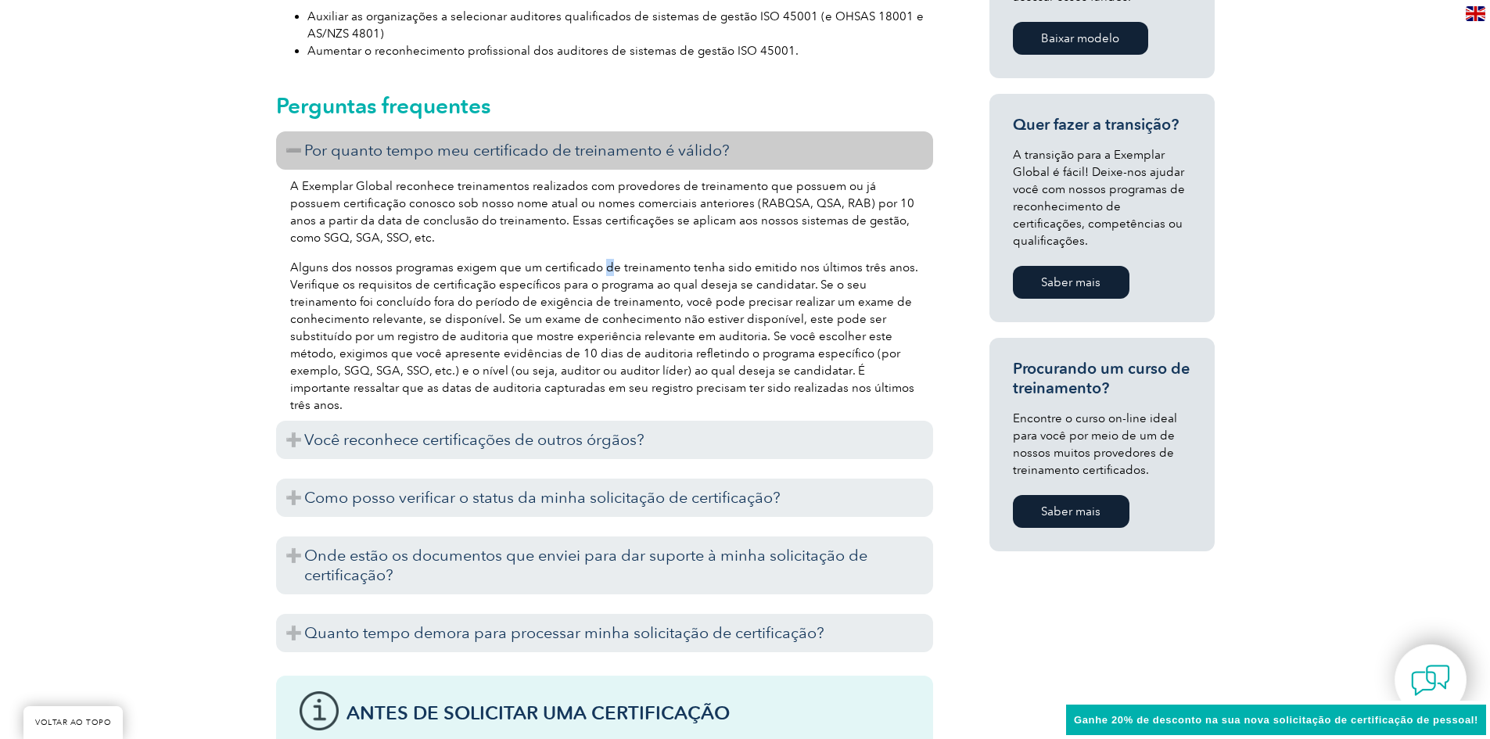
scroll to position [1017, 0]
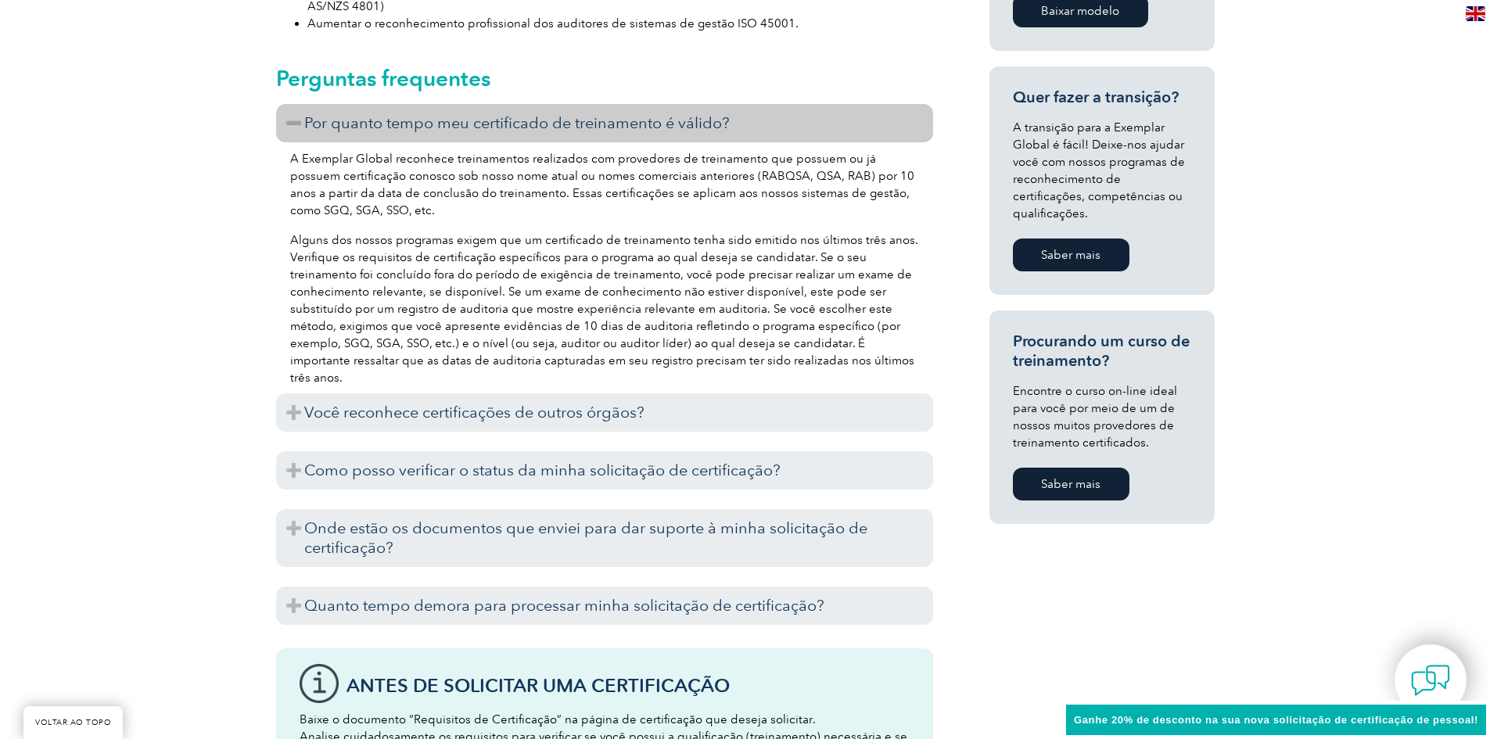
click at [655, 233] on font "Alguns dos nossos programas exigem que um certificado de treinamento tenha sido…" at bounding box center [604, 309] width 628 height 152
drag, startPoint x: 706, startPoint y: 212, endPoint x: 723, endPoint y: 210, distance: 17.4
click at [710, 233] on font "Alguns dos nossos programas exigem que um certificado de treinamento tenha sido…" at bounding box center [604, 309] width 628 height 152
click at [764, 233] on font "Alguns dos nossos programas exigem que um certificado de treinamento tenha sido…" at bounding box center [604, 309] width 628 height 152
drag, startPoint x: 799, startPoint y: 209, endPoint x: 922, endPoint y: 209, distance: 122.8
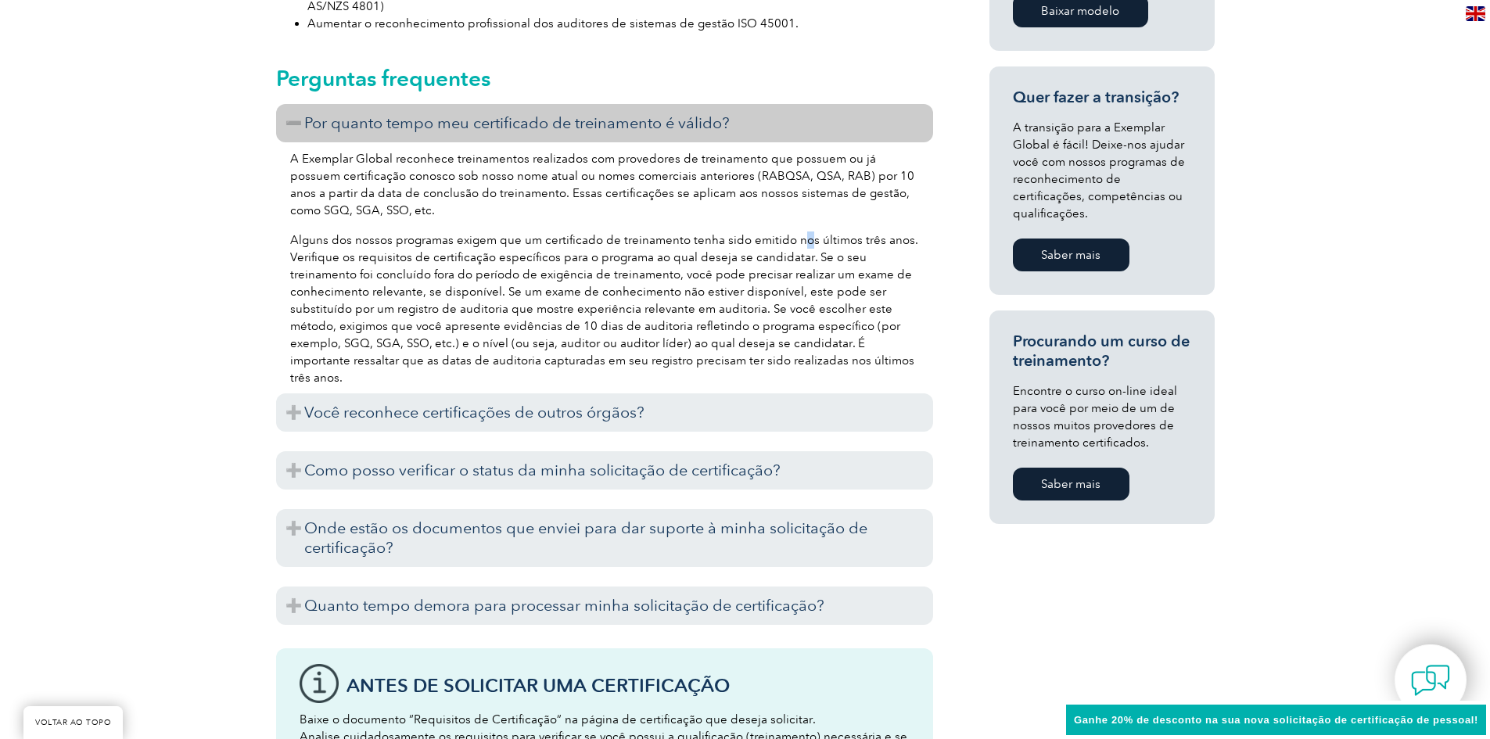
click at [807, 233] on font "Alguns dos nossos programas exigem que um certificado de treinamento tenha sido…" at bounding box center [604, 309] width 628 height 152
click at [889, 233] on font "Alguns dos nossos programas exigem que um certificado de treinamento tenha sido…" at bounding box center [604, 309] width 628 height 152
click at [487, 233] on font "Alguns dos nossos programas exigem que um certificado de treinamento tenha sido…" at bounding box center [604, 309] width 628 height 152
drag, startPoint x: 307, startPoint y: 226, endPoint x: 546, endPoint y: 233, distance: 238.7
click at [546, 233] on font "Alguns dos nossos programas exigem que um certificado de treinamento tenha sido…" at bounding box center [604, 309] width 628 height 152
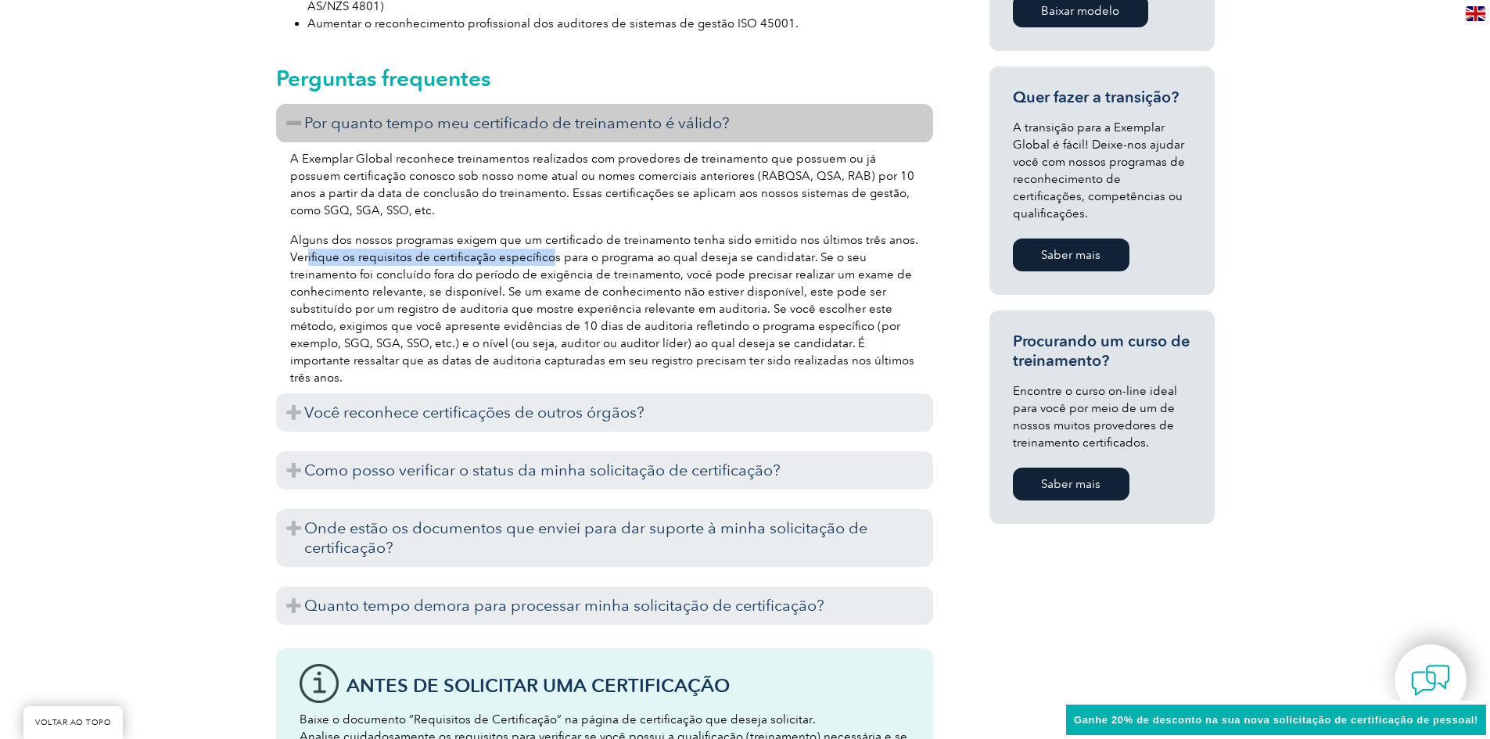
scroll to position [1095, 0]
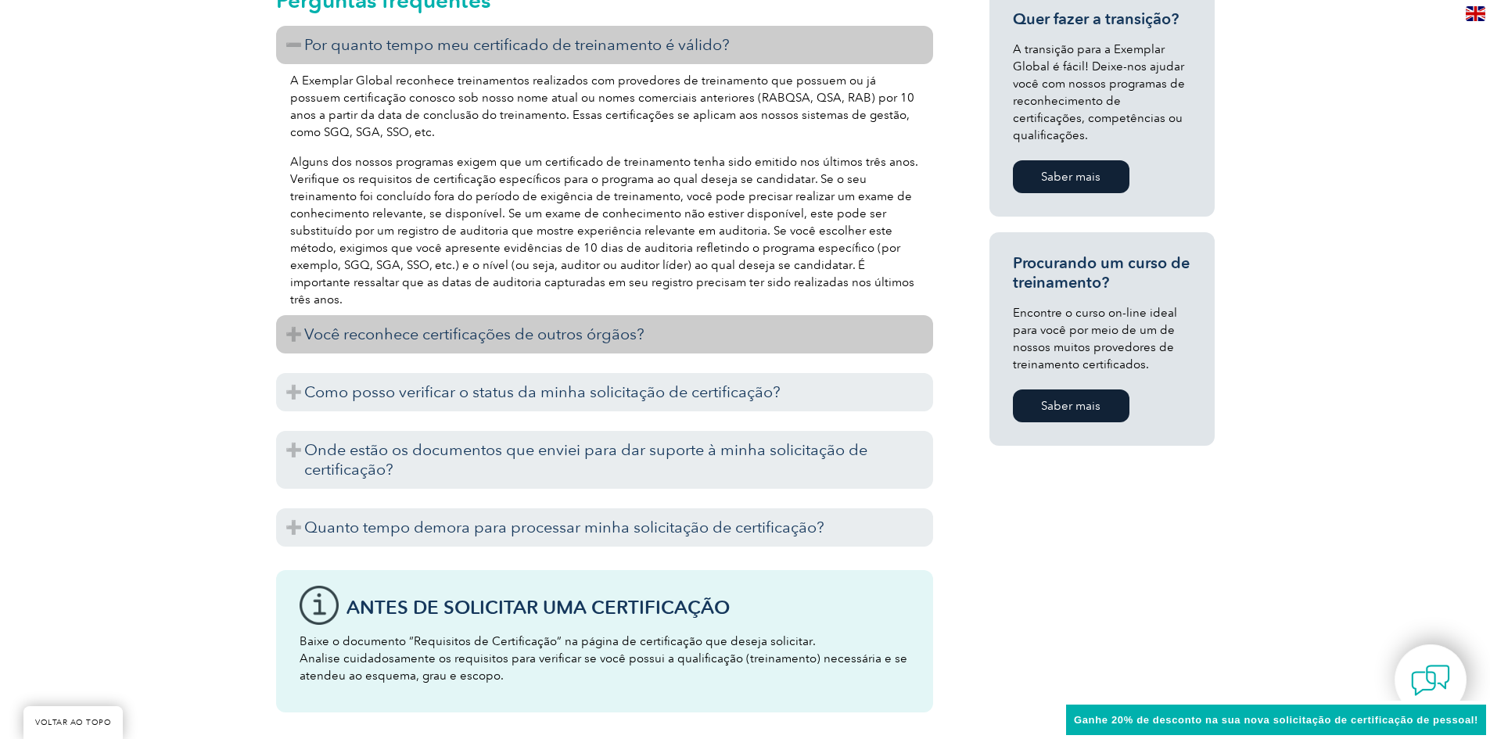
click at [568, 325] on font "Você reconhece certificações de outros órgãos?" at bounding box center [474, 334] width 340 height 19
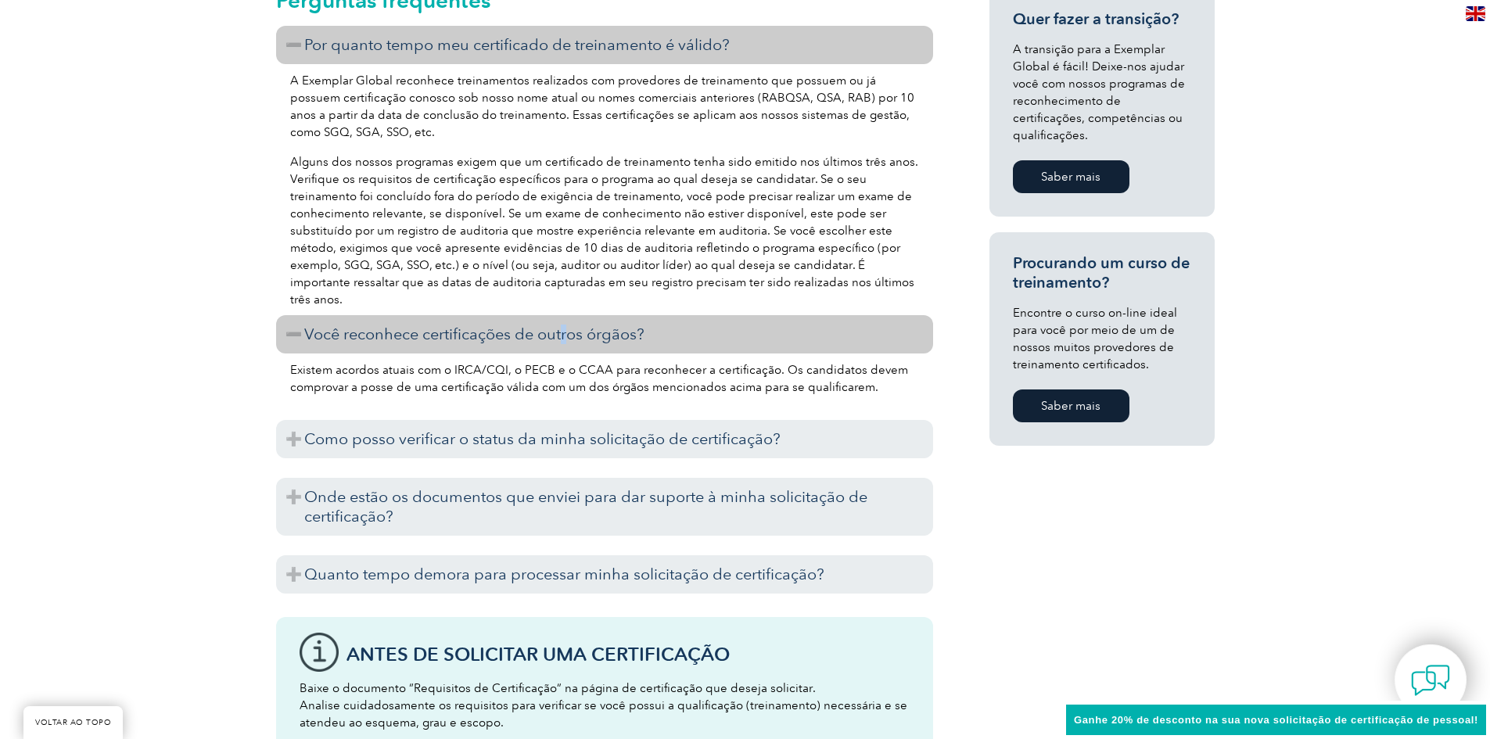
click at [348, 363] on font "Existem acordos atuais com o IRCA/CQI, o PECB e o CCAA para reconhecer a certif…" at bounding box center [599, 378] width 618 height 31
click at [395, 363] on font "Existem acordos atuais com o IRCA/CQI, o PECB e o CCAA para reconhecer a certif…" at bounding box center [599, 378] width 618 height 31
click at [474, 363] on font "Existem acordos atuais com o IRCA/CQI, o PECB e o CCAA para reconhecer a certif…" at bounding box center [599, 378] width 618 height 31
drag, startPoint x: 534, startPoint y: 359, endPoint x: 563, endPoint y: 357, distance: 29.0
click at [534, 363] on font "Existem acordos atuais com o IRCA/CQI, o PECB e o CCAA para reconhecer a certif…" at bounding box center [599, 378] width 618 height 31
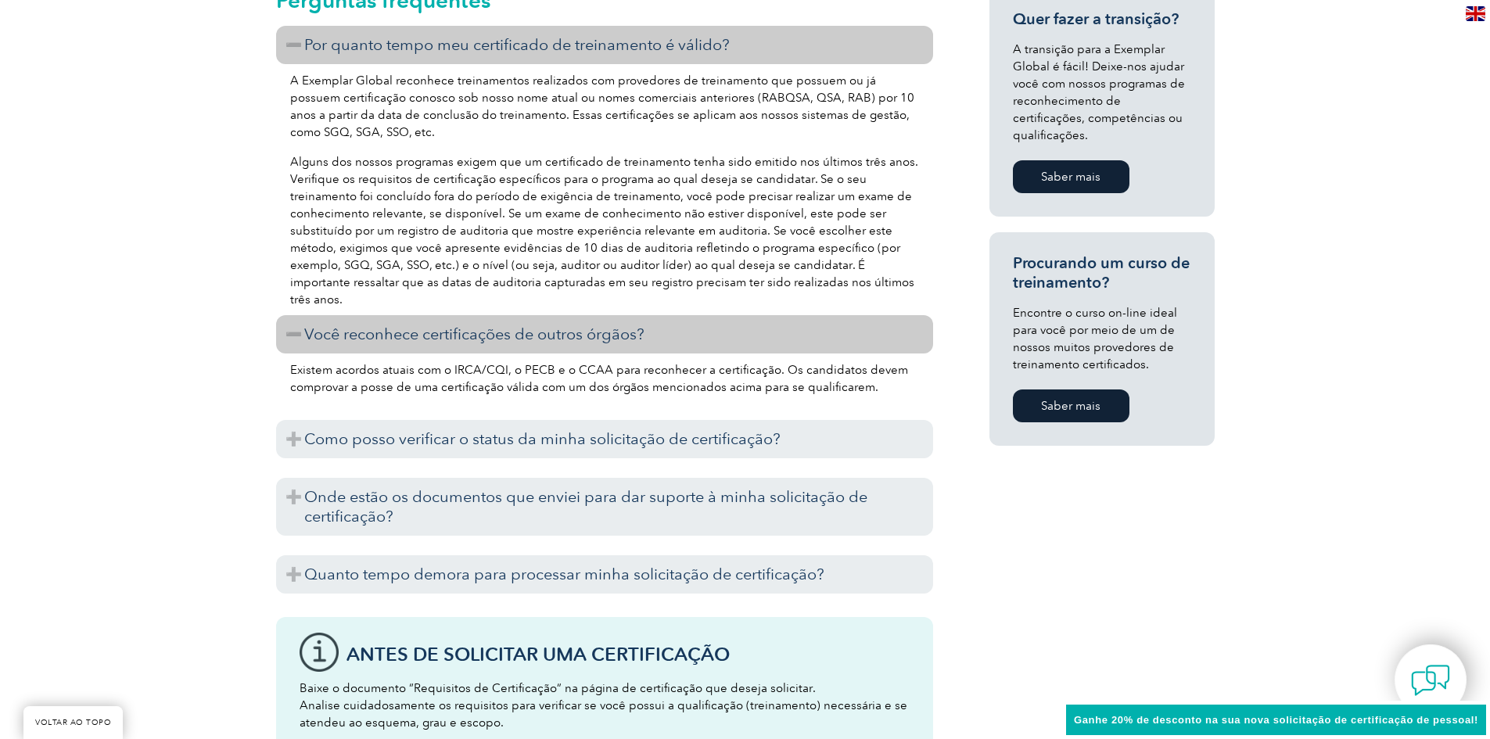
click at [557, 363] on font "Existem acordos atuais com o IRCA/CQI, o PECB e o CCAA para reconhecer a certif…" at bounding box center [599, 378] width 618 height 31
click at [633, 363] on font "Existem acordos atuais com o IRCA/CQI, o PECB e o CCAA para reconhecer a certif…" at bounding box center [599, 378] width 618 height 31
click at [673, 363] on font "Existem acordos atuais com o IRCA/CQI, o PECB e o CCAA para reconhecer a certif…" at bounding box center [599, 378] width 618 height 31
click at [826, 363] on font "Existem acordos atuais com o IRCA/CQI, o PECB e o CCAA para reconhecer a certif…" at bounding box center [599, 378] width 618 height 31
click at [859, 363] on font "Existem acordos atuais com o IRCA/CQI, o PECB e o CCAA para reconhecer a certif…" at bounding box center [599, 378] width 618 height 31
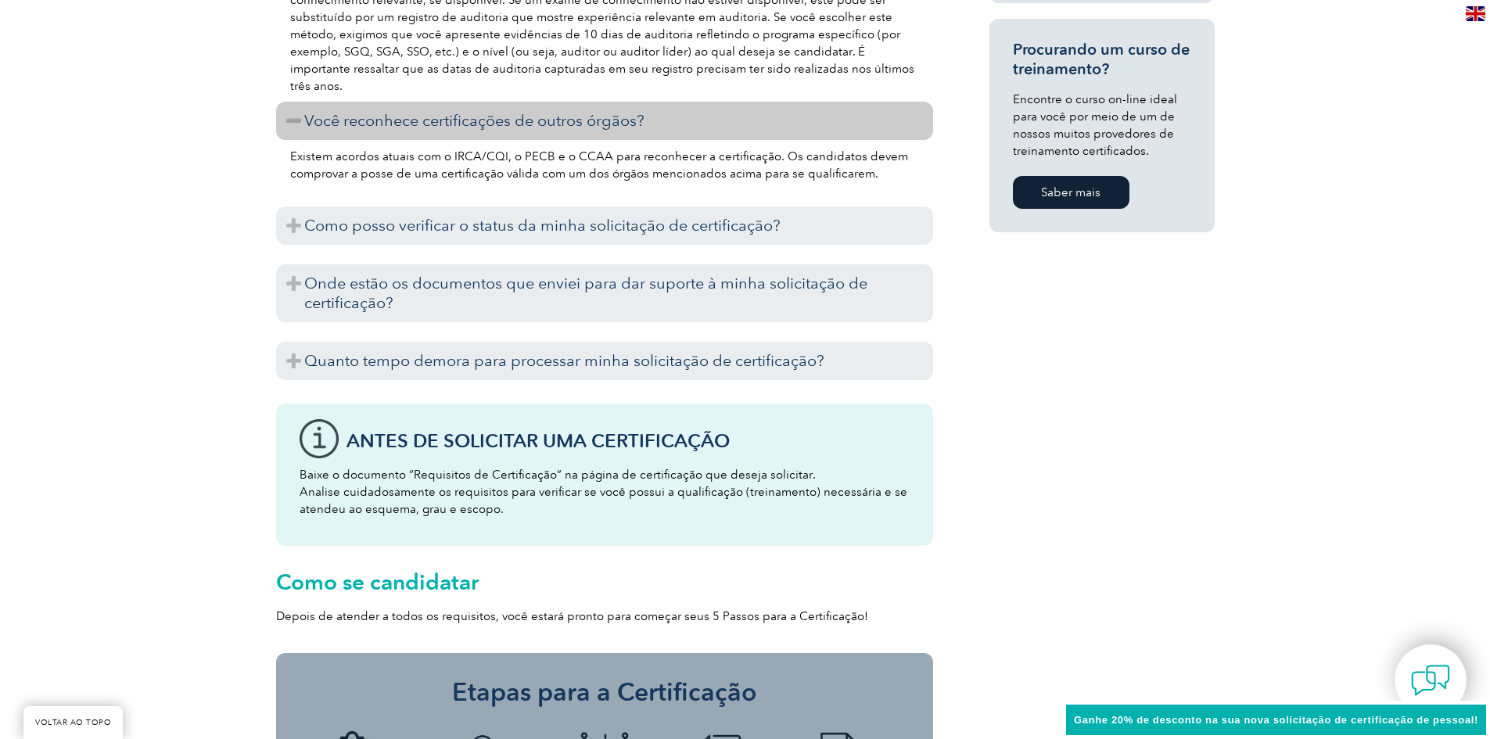
scroll to position [1330, 0]
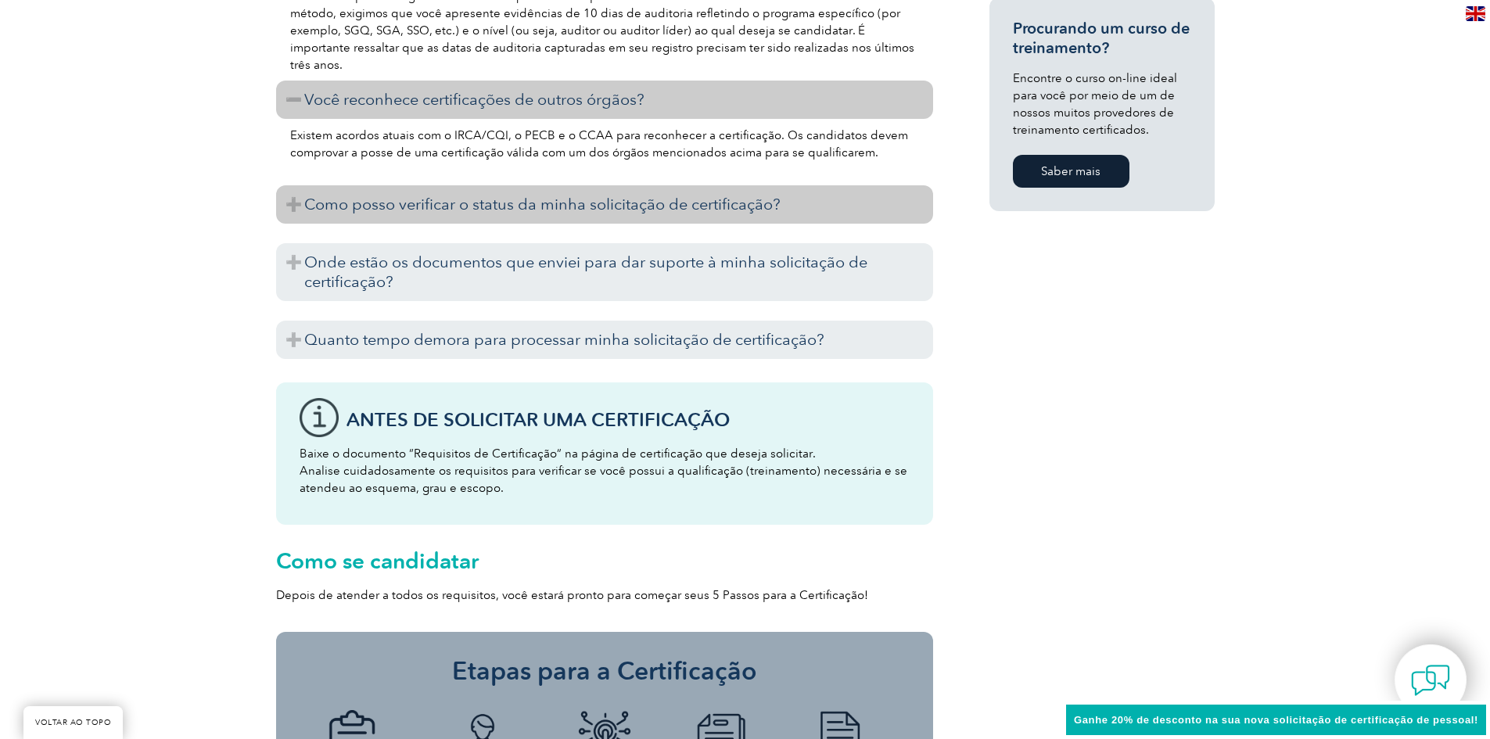
click at [740, 195] on font "Como posso verificar o status da minha solicitação de certificação?" at bounding box center [542, 204] width 476 height 19
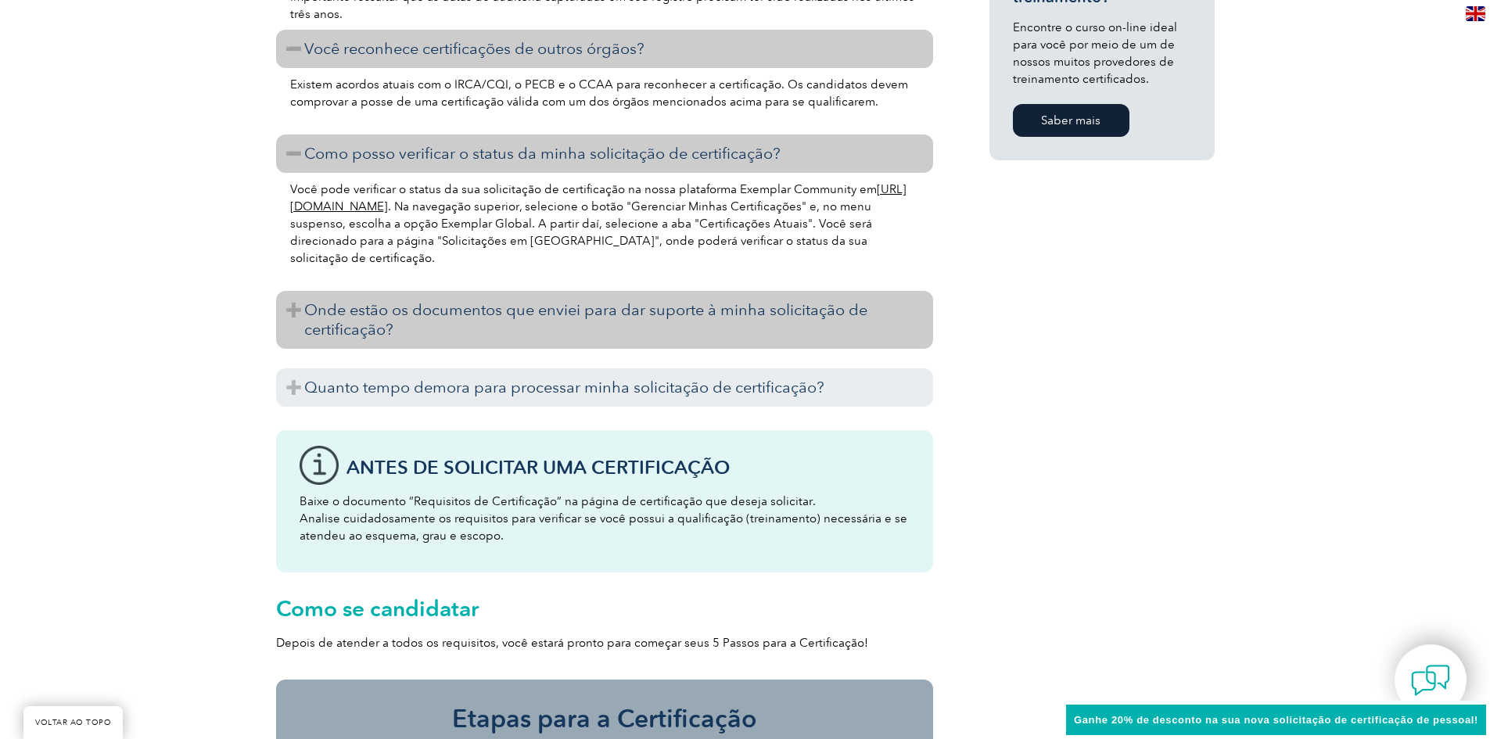
scroll to position [1408, 0]
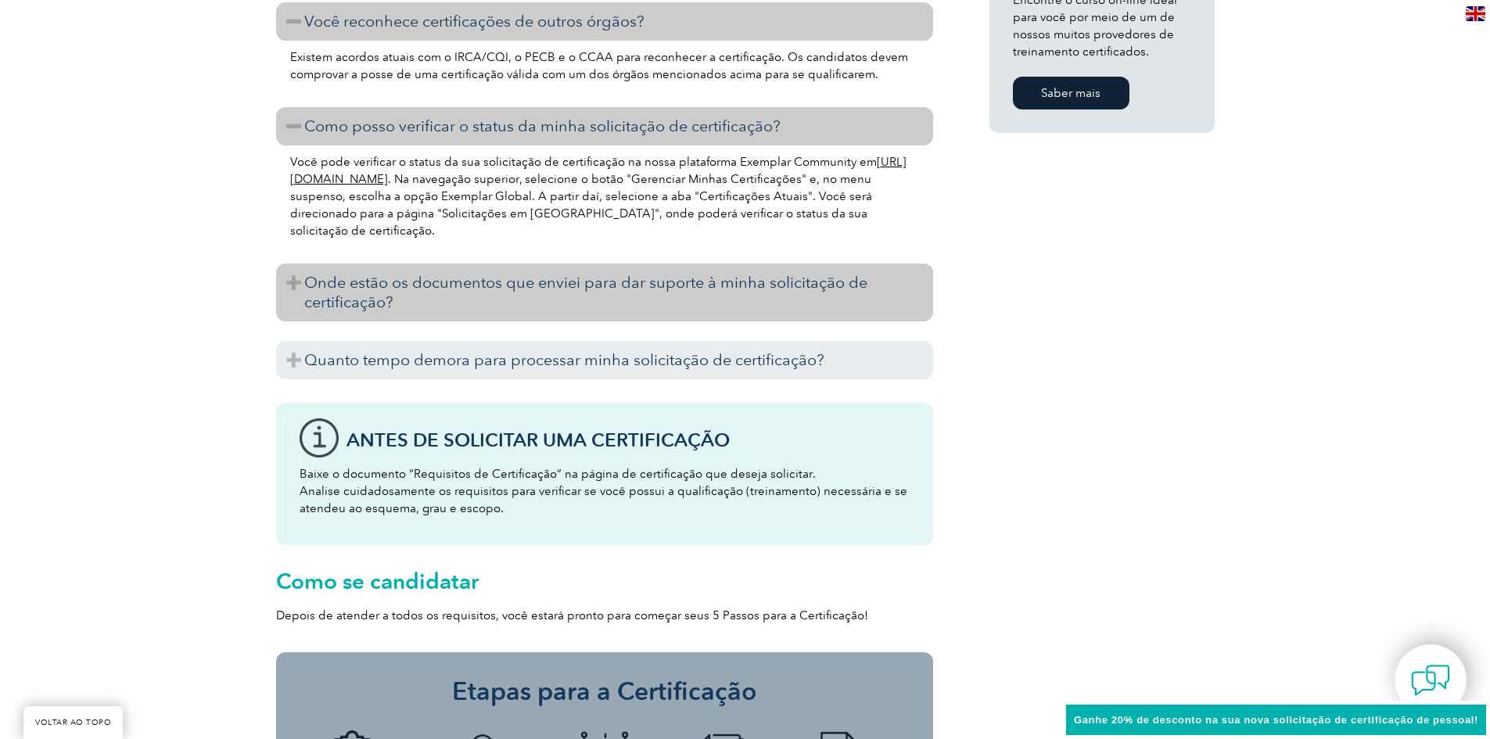
click at [588, 273] on font "Onde estão os documentos que enviei para dar suporte à minha solicitação de cer…" at bounding box center [585, 292] width 563 height 38
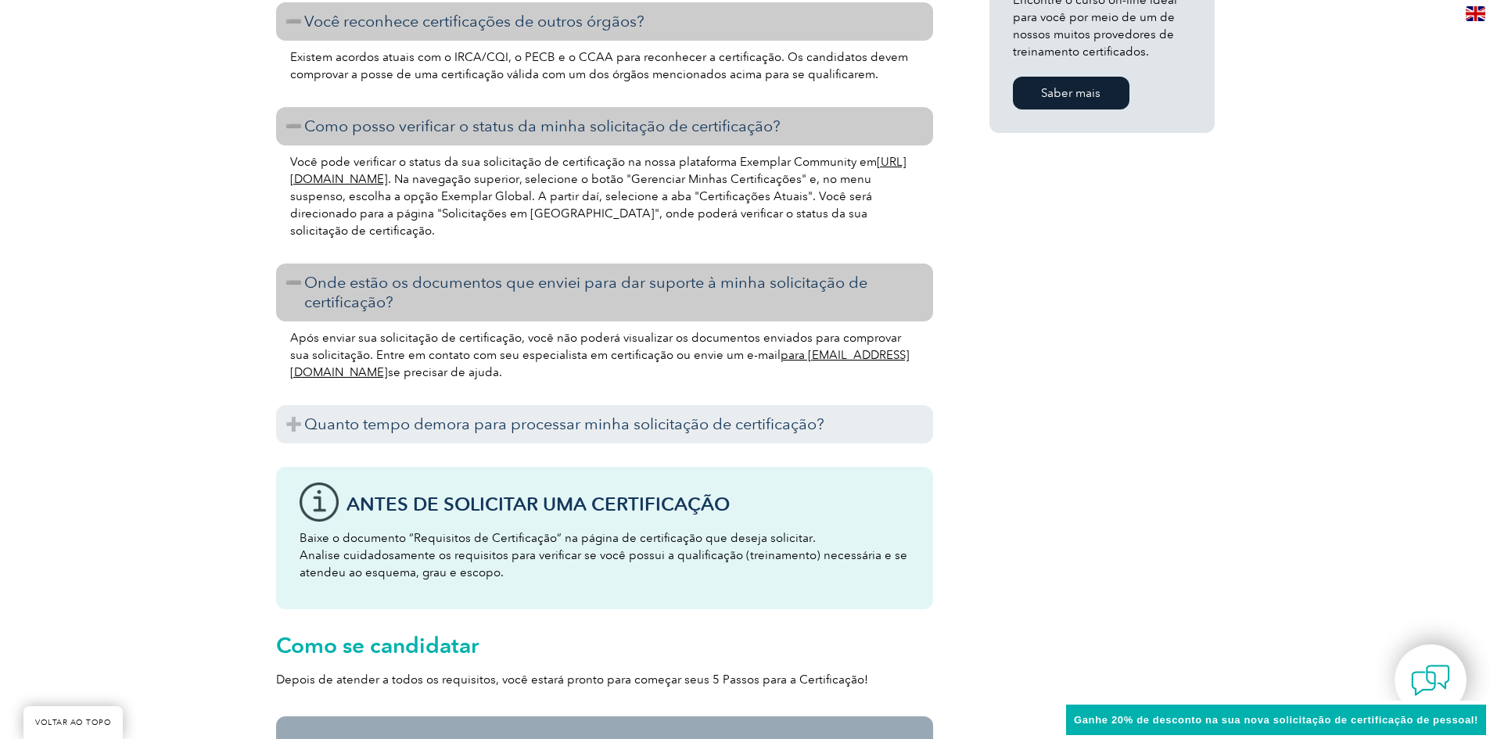
click at [541, 331] on font "Após enviar sua solicitação de certificação, você não poderá visualizar os docu…" at bounding box center [595, 346] width 611 height 31
click at [608, 331] on font "Após enviar sua solicitação de certificação, você não poderá visualizar os docu…" at bounding box center [595, 346] width 611 height 31
drag, startPoint x: 646, startPoint y: 307, endPoint x: 697, endPoint y: 311, distance: 51.0
click at [650, 331] on font "Após enviar sua solicitação de certificação, você não poderá visualizar os docu…" at bounding box center [595, 346] width 611 height 31
click at [716, 331] on font "Após enviar sua solicitação de certificação, você não poderá visualizar os docu…" at bounding box center [595, 346] width 611 height 31
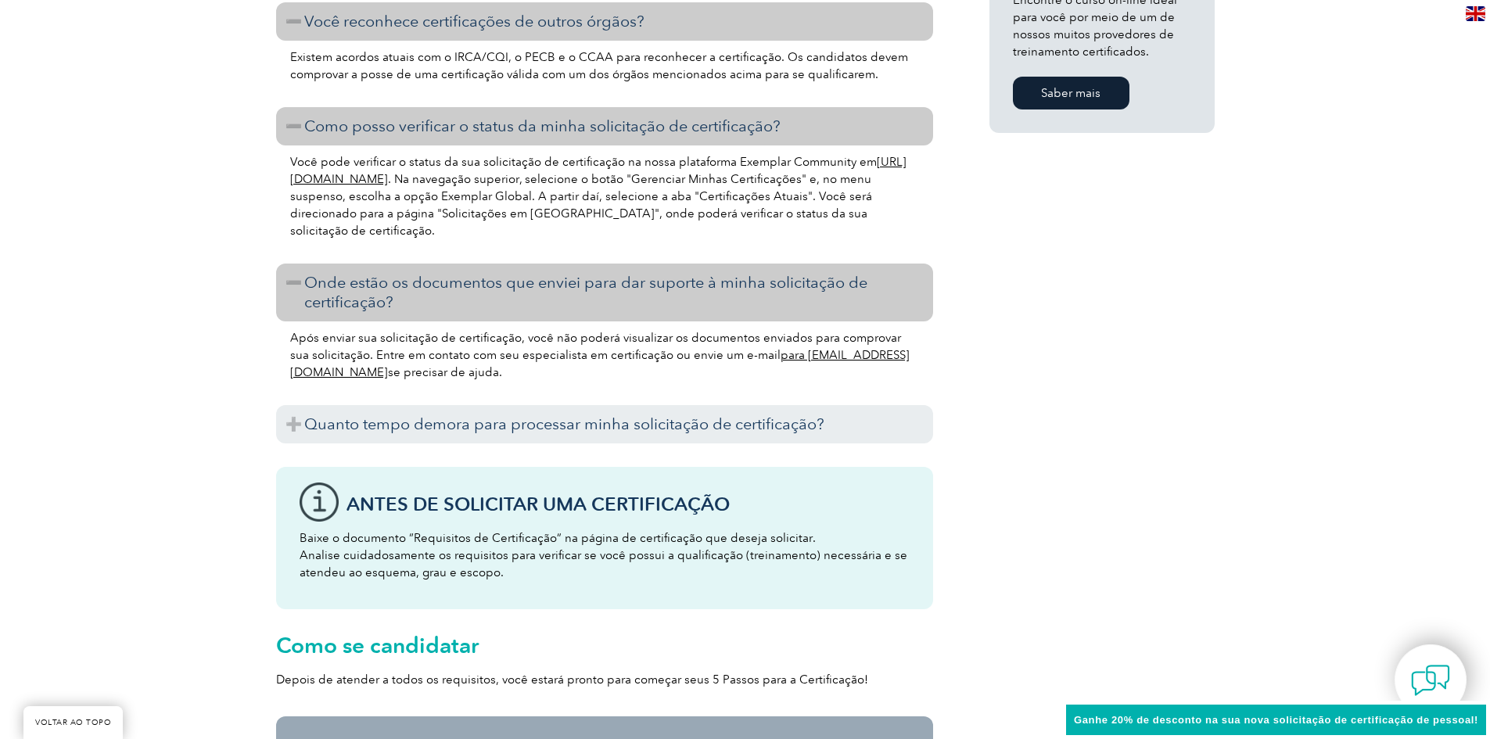
click at [814, 331] on font "Após enviar sua solicitação de certificação, você não poderá visualizar os docu…" at bounding box center [595, 346] width 611 height 31
click at [883, 331] on font "Após enviar sua solicitação de certificação, você não poderá visualizar os docu…" at bounding box center [595, 346] width 611 height 31
click at [333, 331] on font "Após enviar sua solicitação de certificação, você não poderá visualizar os docu…" at bounding box center [595, 346] width 611 height 31
click at [381, 331] on font "Após enviar sua solicitação de certificação, você não poderá visualizar os docu…" at bounding box center [595, 346] width 611 height 31
click at [432, 331] on font "Após enviar sua solicitação de certificação, você não poderá visualizar os docu…" at bounding box center [595, 346] width 611 height 31
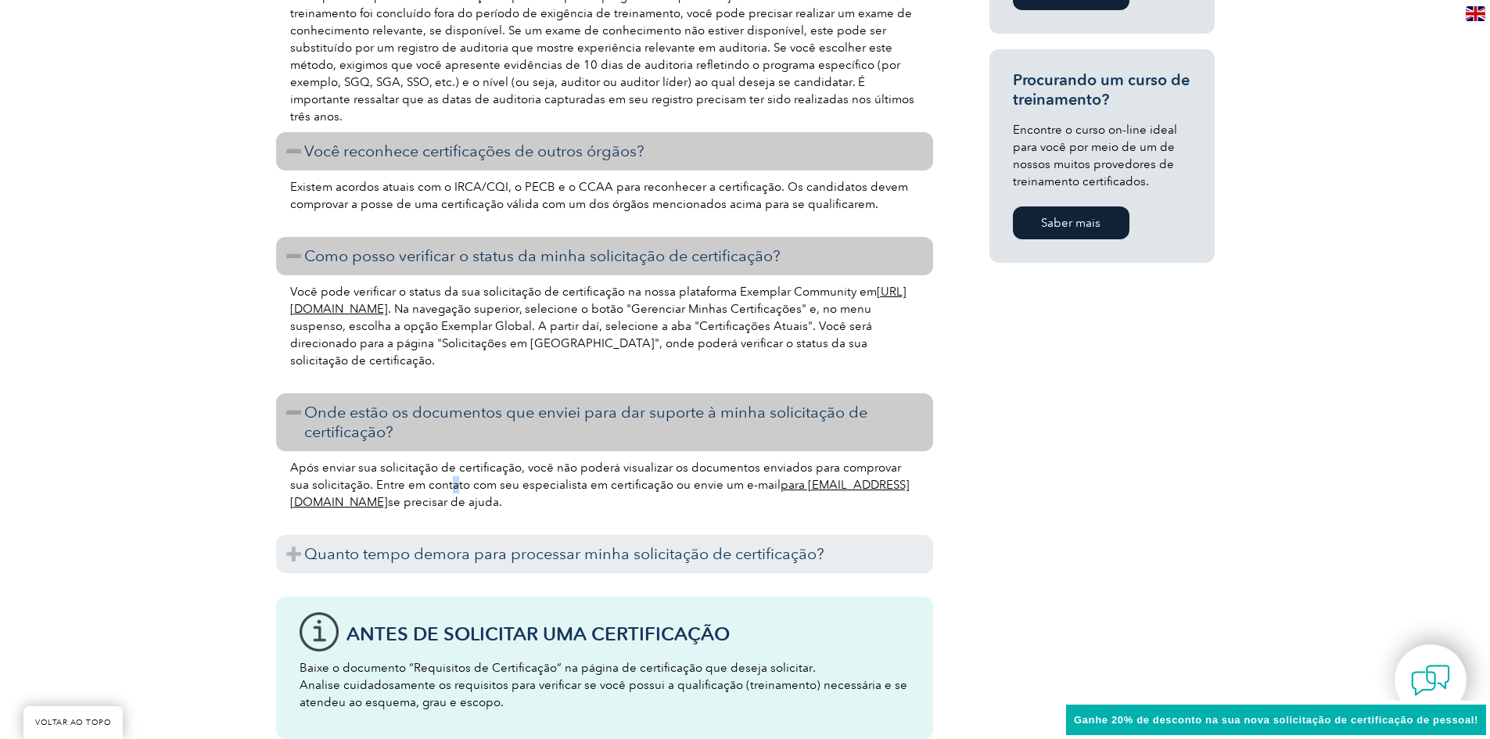
scroll to position [1252, 0]
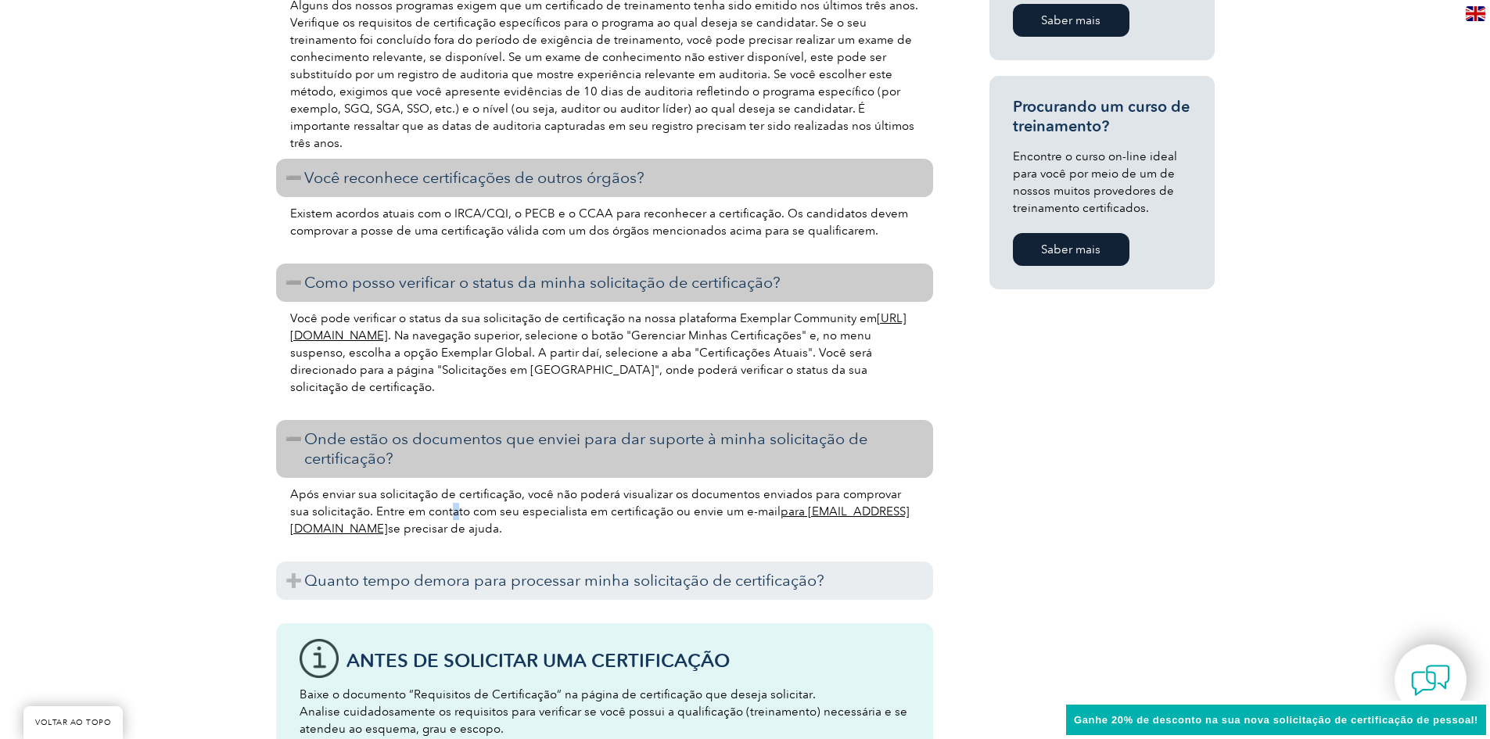
click at [491, 340] on font ". Na navegação superior, selecione o botão "Gerenciar Minhas Certificações" e, …" at bounding box center [581, 362] width 582 height 66
drag, startPoint x: 529, startPoint y: 336, endPoint x: 566, endPoint y: 342, distance: 37.2
click at [531, 336] on font ". Na navegação superior, selecione o botão "Gerenciar Minhas Certificações" e, …" at bounding box center [581, 362] width 582 height 66
click at [557, 329] on font ". Na navegação superior, selecione o botão "Gerenciar Minhas Certificações" e, …" at bounding box center [581, 362] width 582 height 66
click at [656, 329] on font ". Na navegação superior, selecione o botão "Gerenciar Minhas Certificações" e, …" at bounding box center [581, 362] width 582 height 66
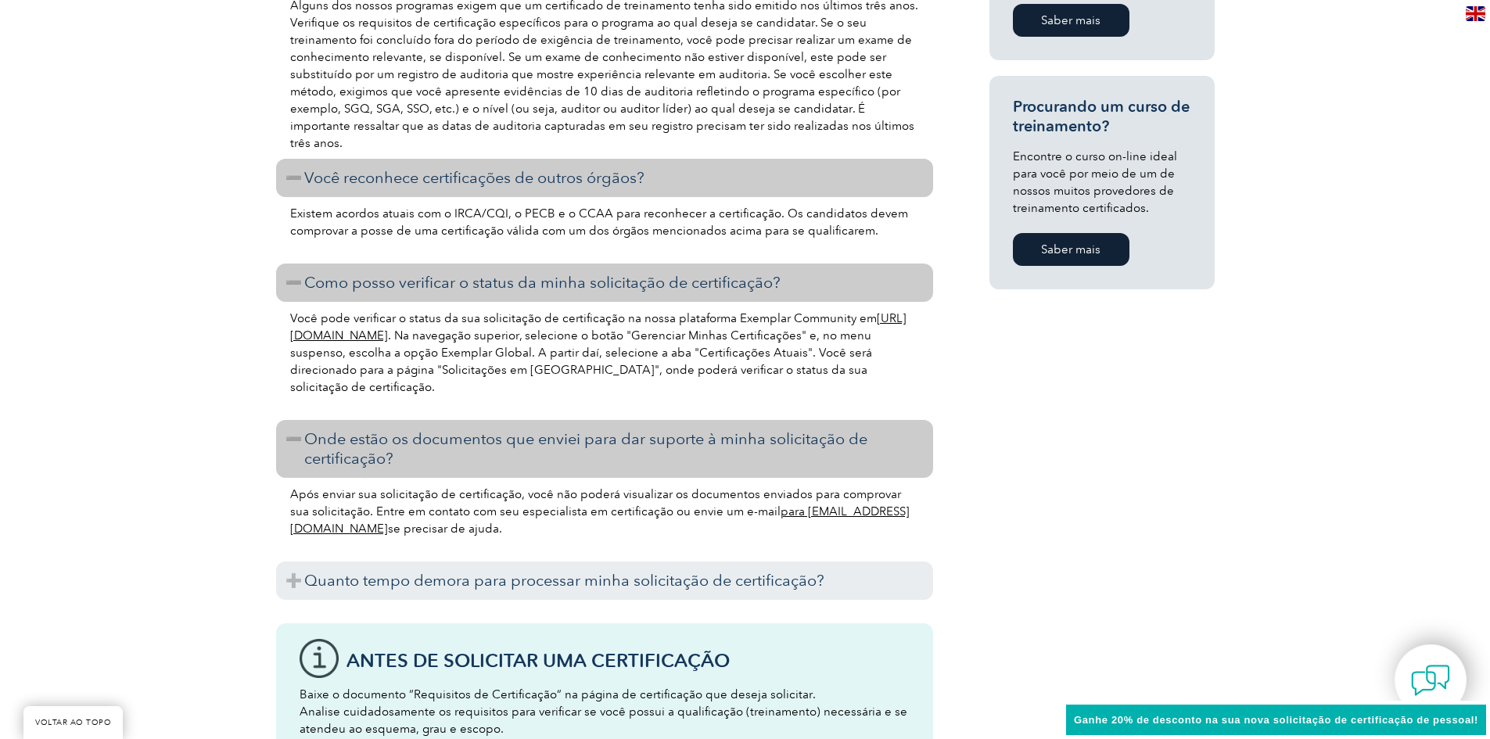
scroll to position [1174, 0]
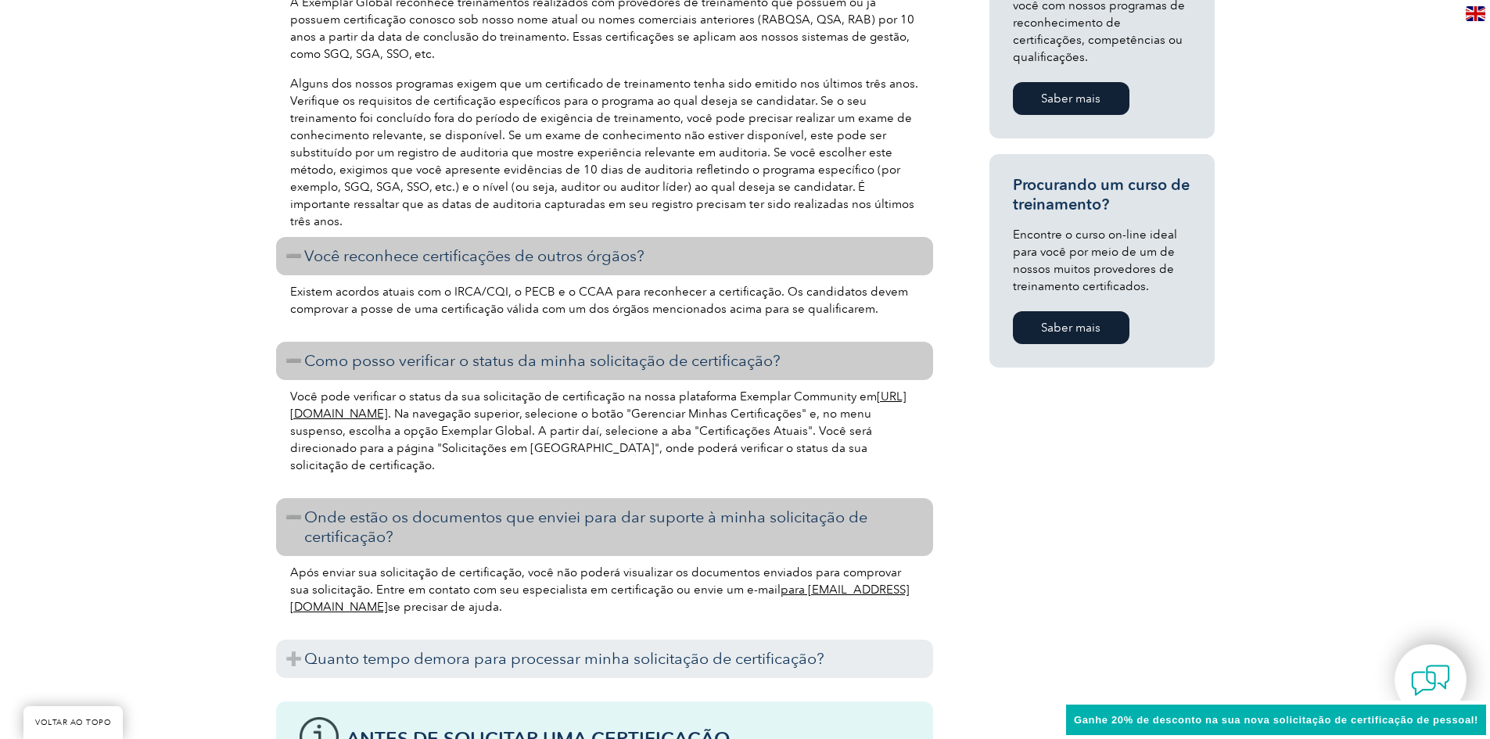
click at [376, 285] on font "Existem acordos atuais com o IRCA/CQI, o PECB e o CCAA para reconhecer a certif…" at bounding box center [599, 300] width 618 height 31
click at [437, 285] on font "Existem acordos atuais com o IRCA/CQI, o PECB e o CCAA para reconhecer a certif…" at bounding box center [599, 300] width 618 height 31
click at [599, 246] on font "Você reconhece certificações de outros órgãos?" at bounding box center [474, 255] width 340 height 19
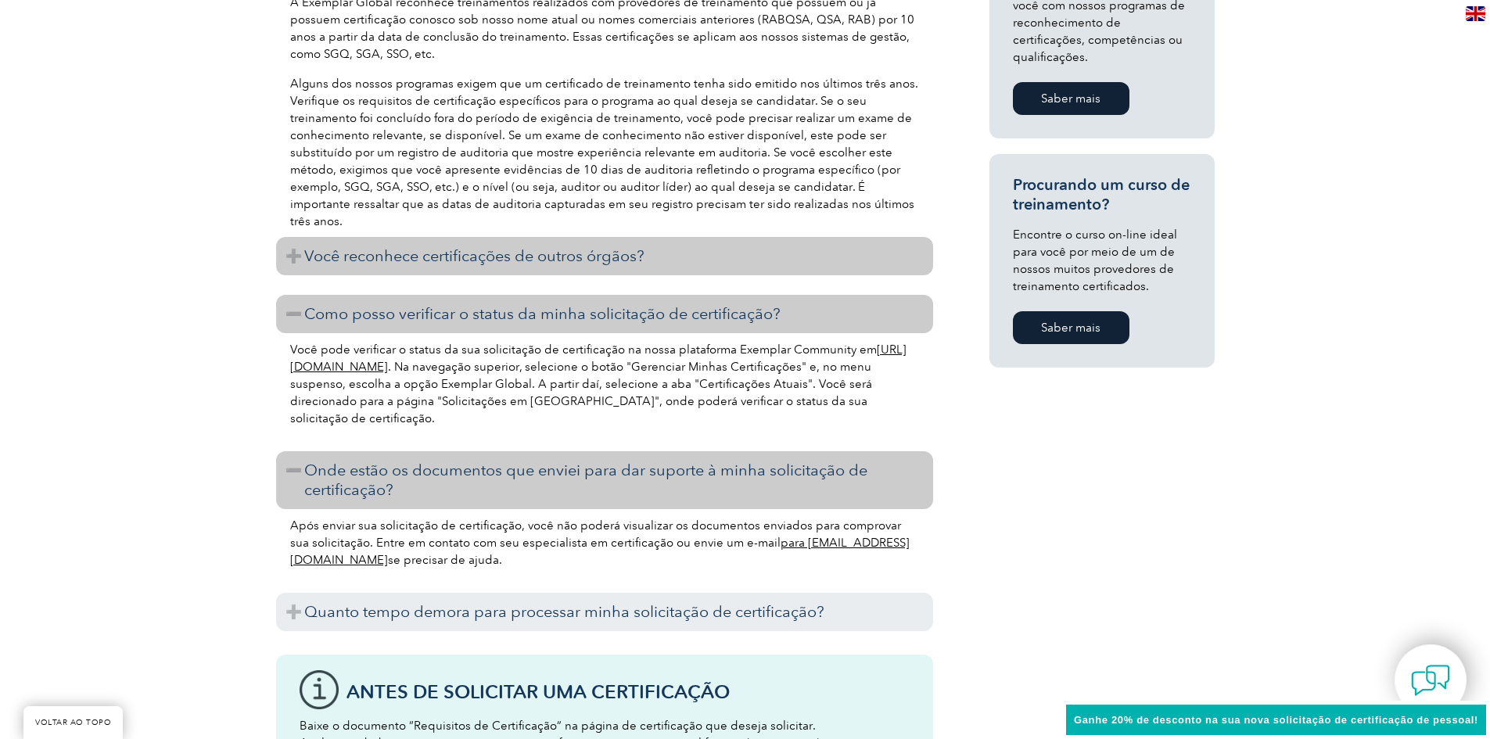
click at [601, 246] on font "Você reconhece certificações de outros órgãos?" at bounding box center [474, 255] width 340 height 19
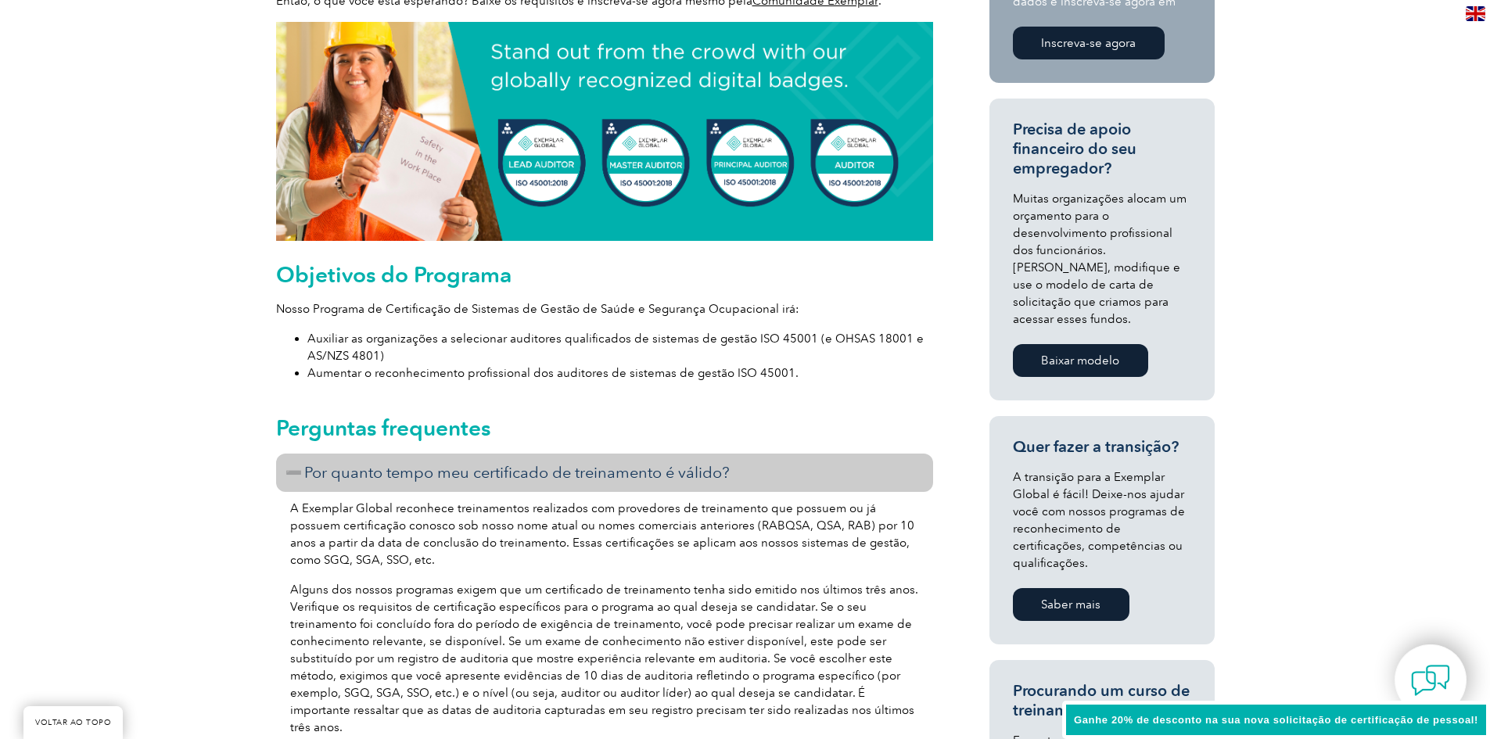
scroll to position [626, 0]
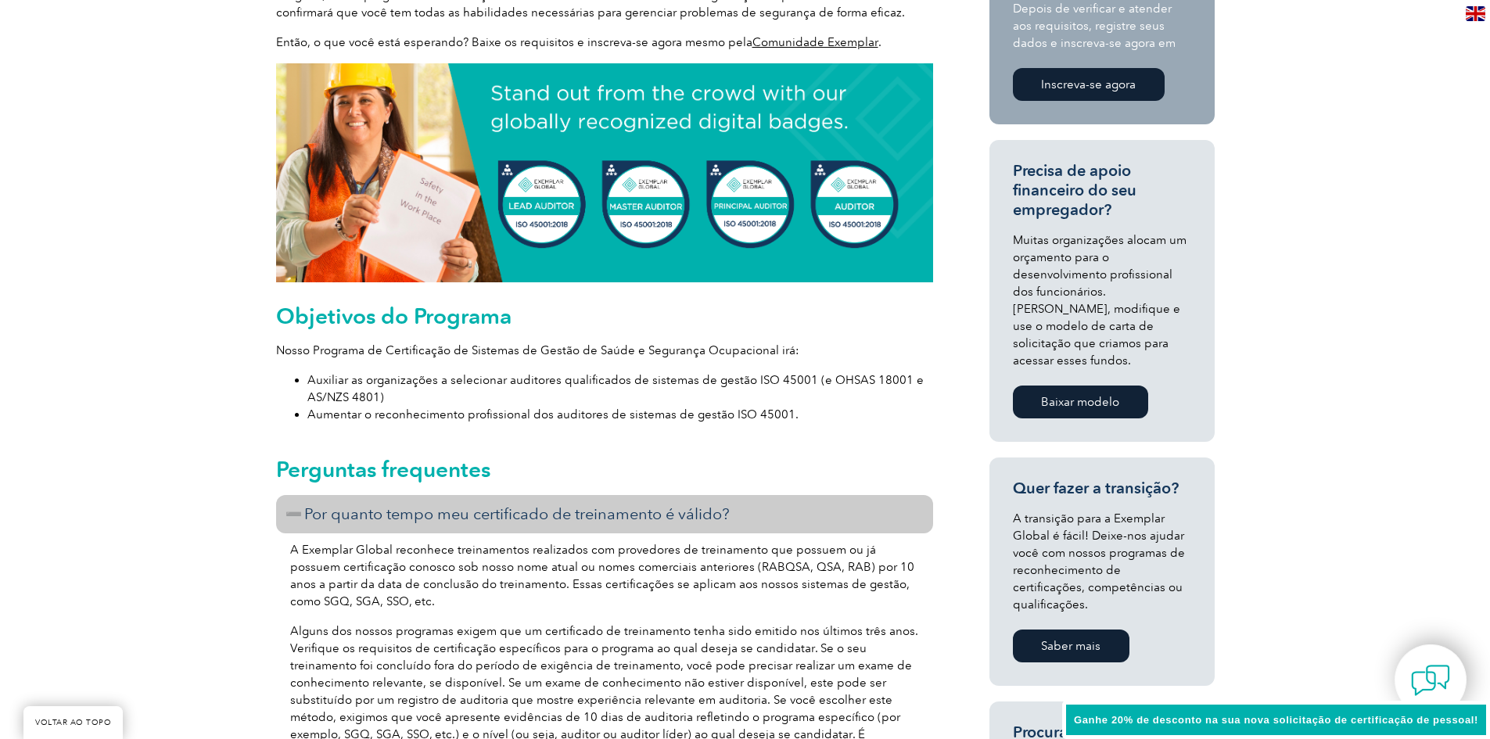
click at [555, 184] on img at bounding box center [604, 172] width 657 height 219
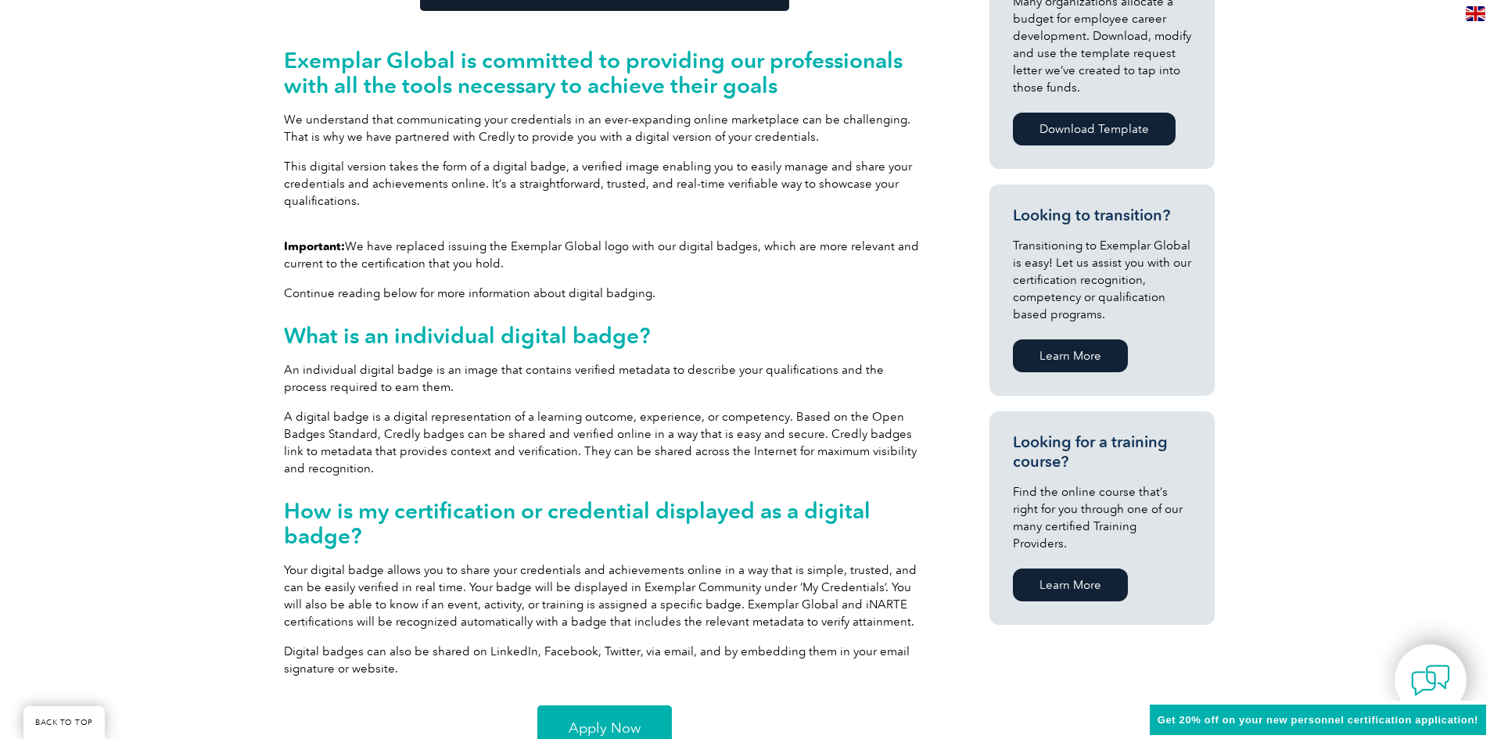
scroll to position [704, 0]
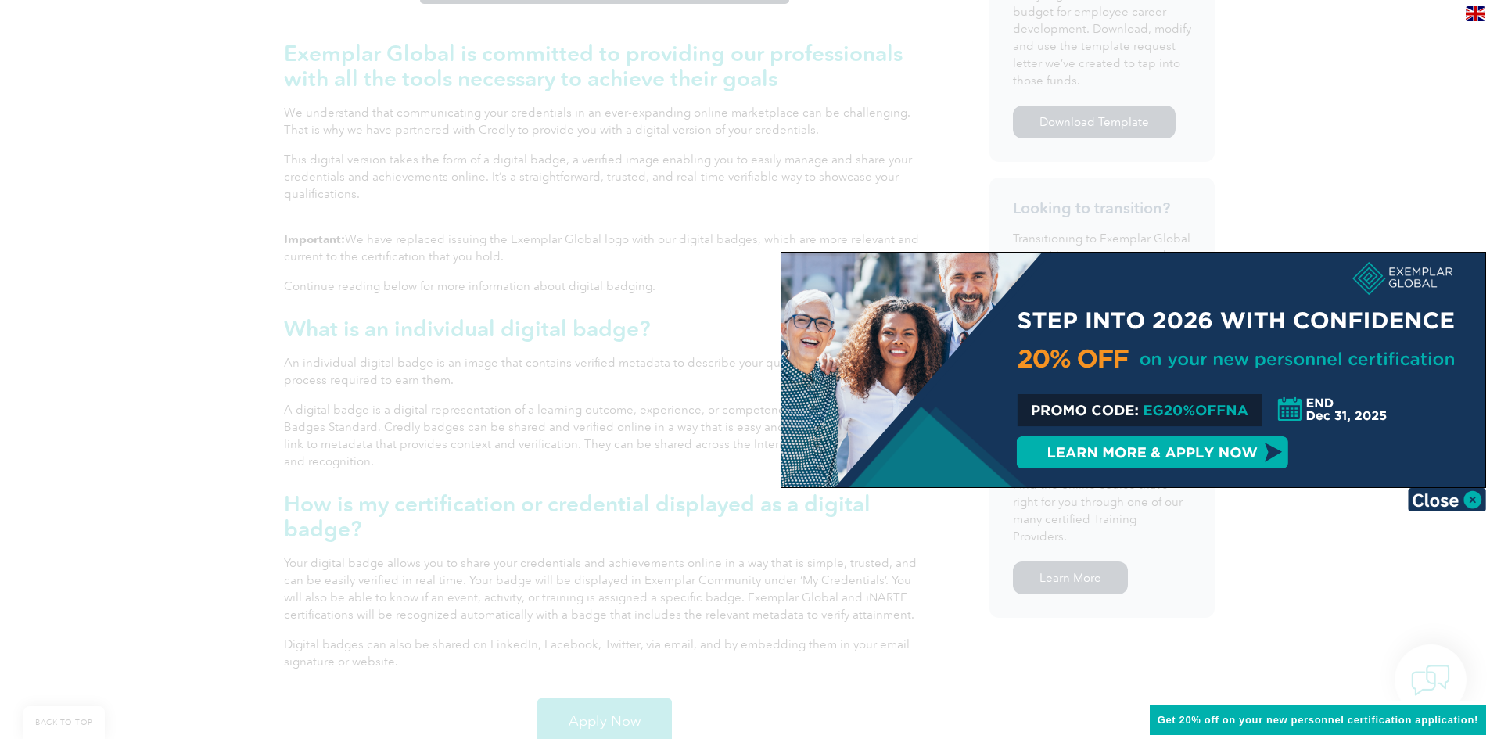
click at [1471, 491] on img at bounding box center [1447, 499] width 78 height 23
